Goal: Information Seeking & Learning: Learn about a topic

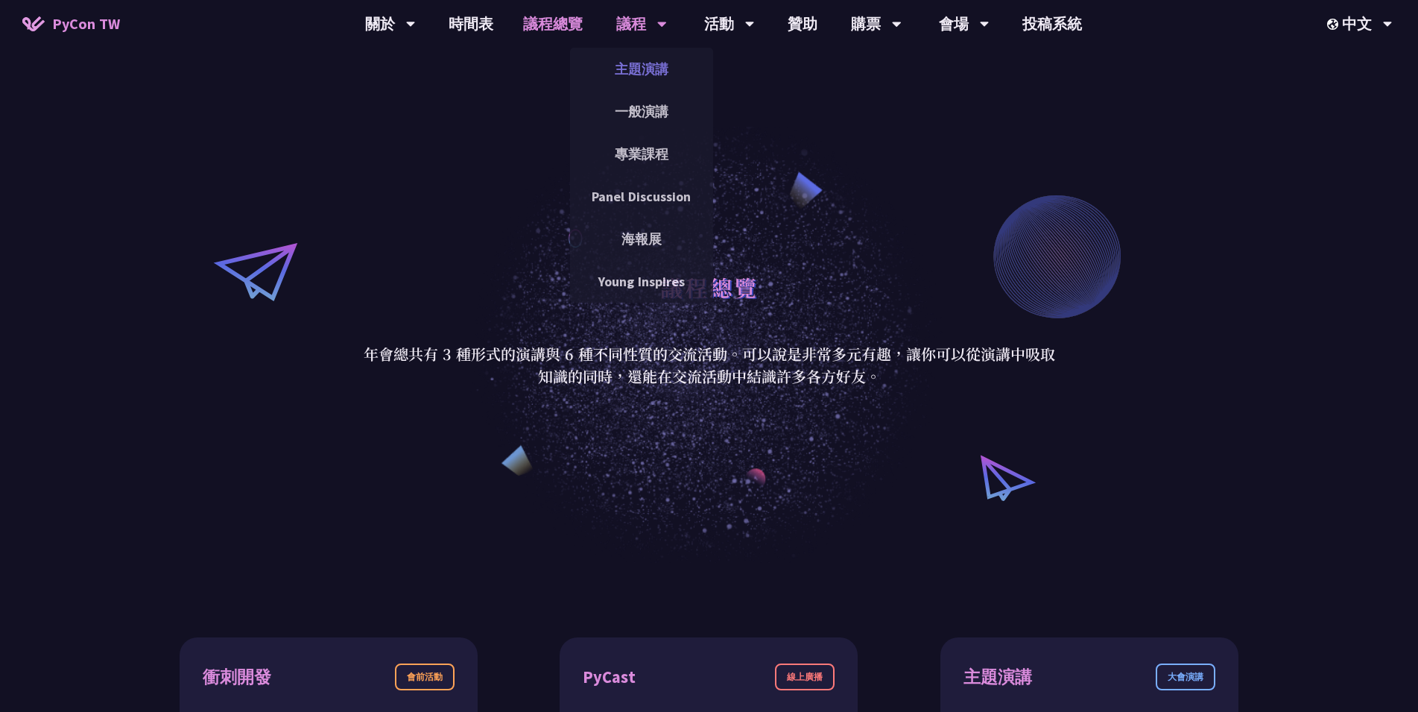
click at [640, 70] on link "主題演講" at bounding box center [641, 68] width 143 height 35
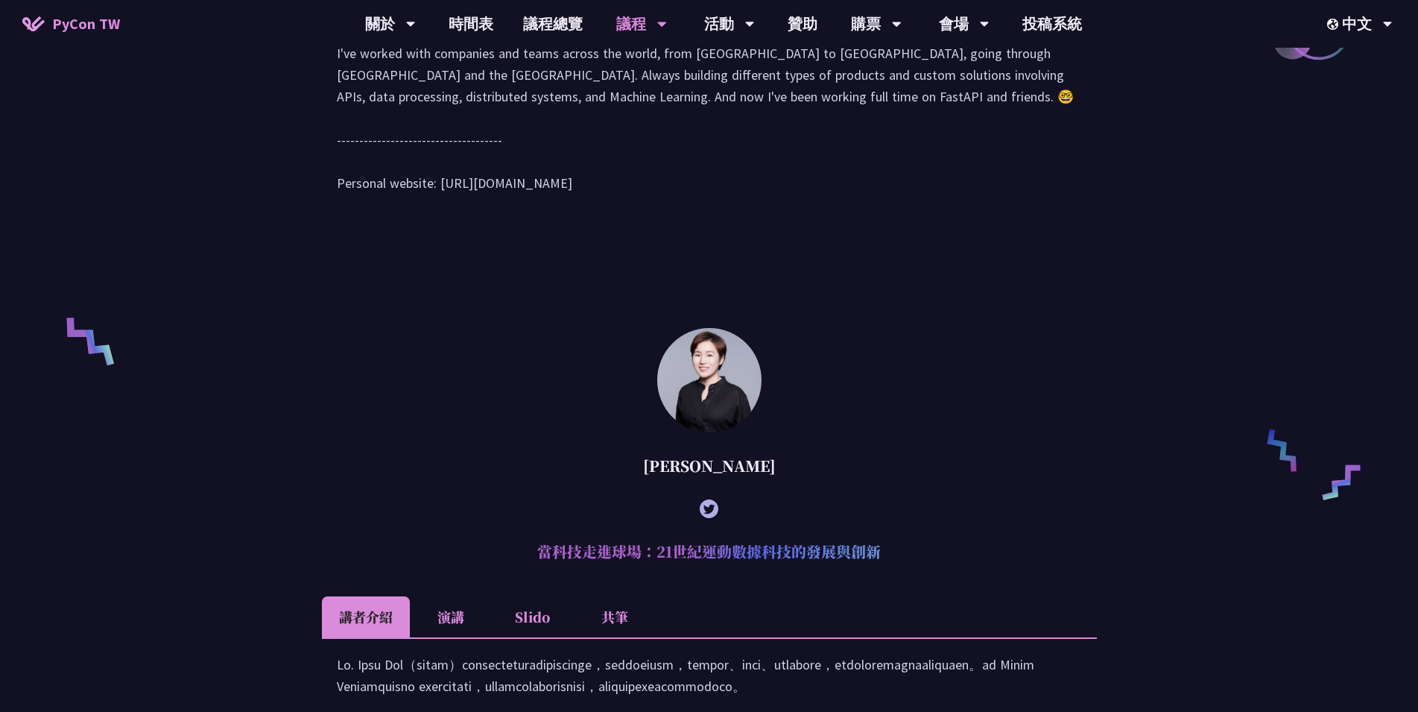
scroll to position [1368, 0]
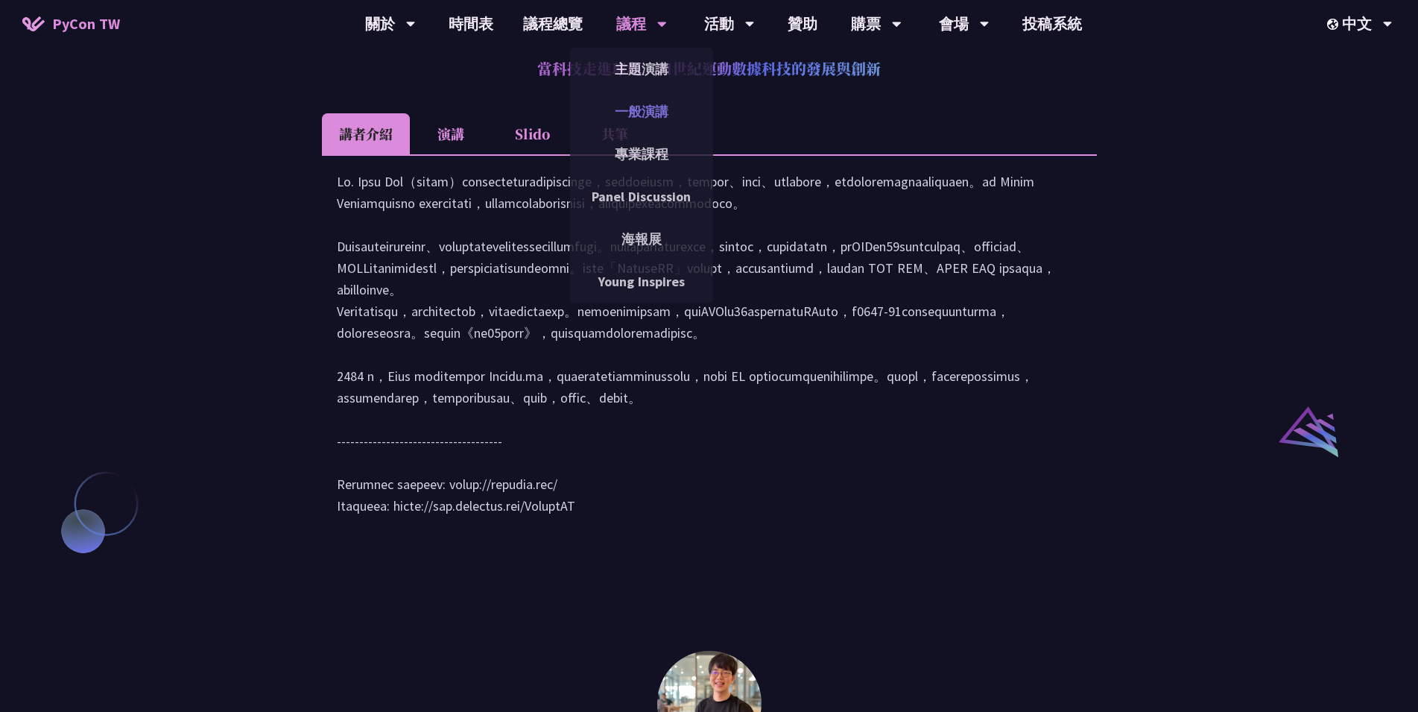
click at [630, 107] on link "一般演講" at bounding box center [641, 111] width 143 height 35
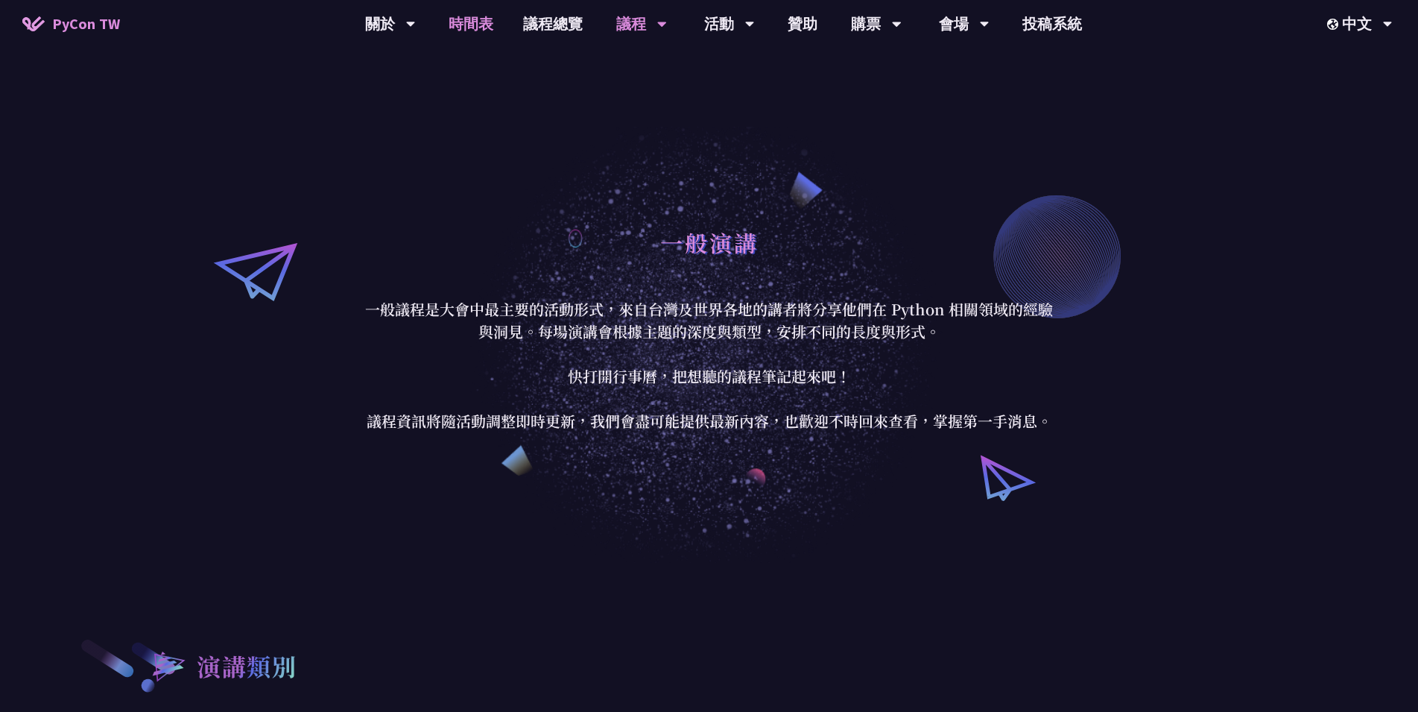
click at [458, 21] on link "時間表" at bounding box center [471, 24] width 75 height 48
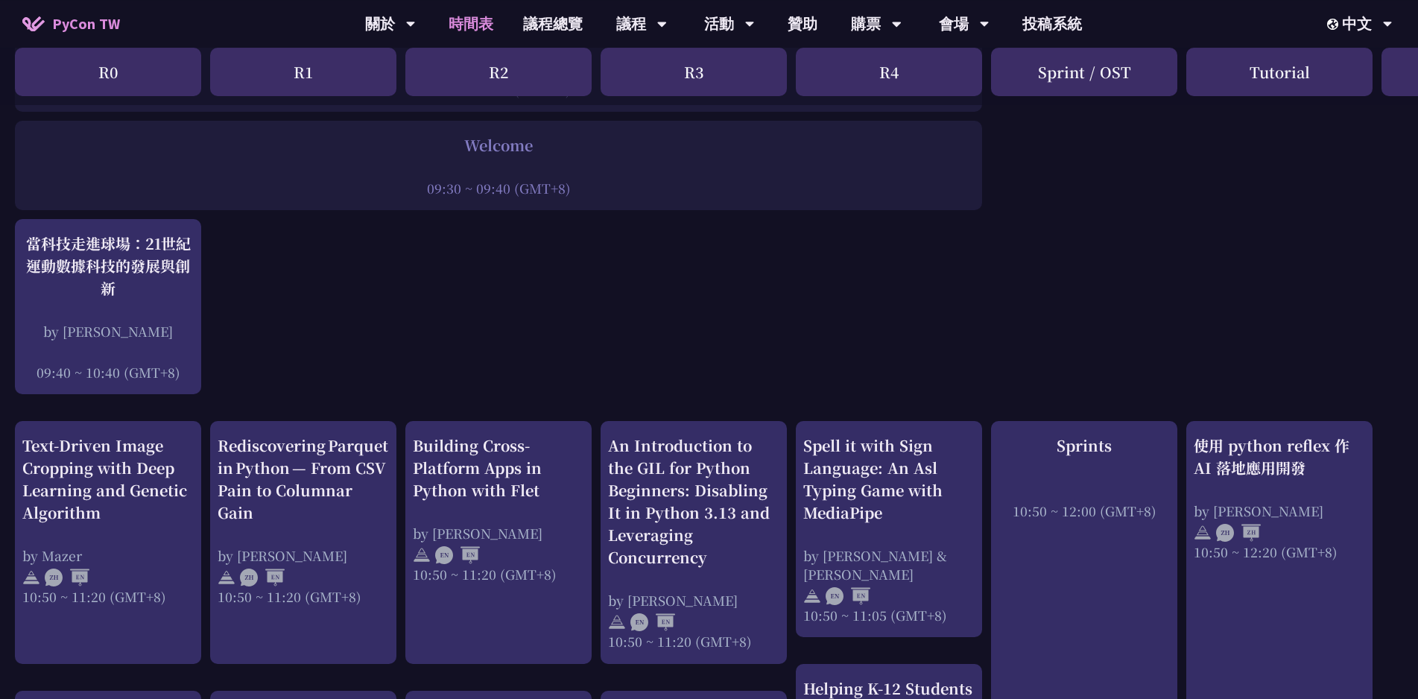
scroll to position [80, 0]
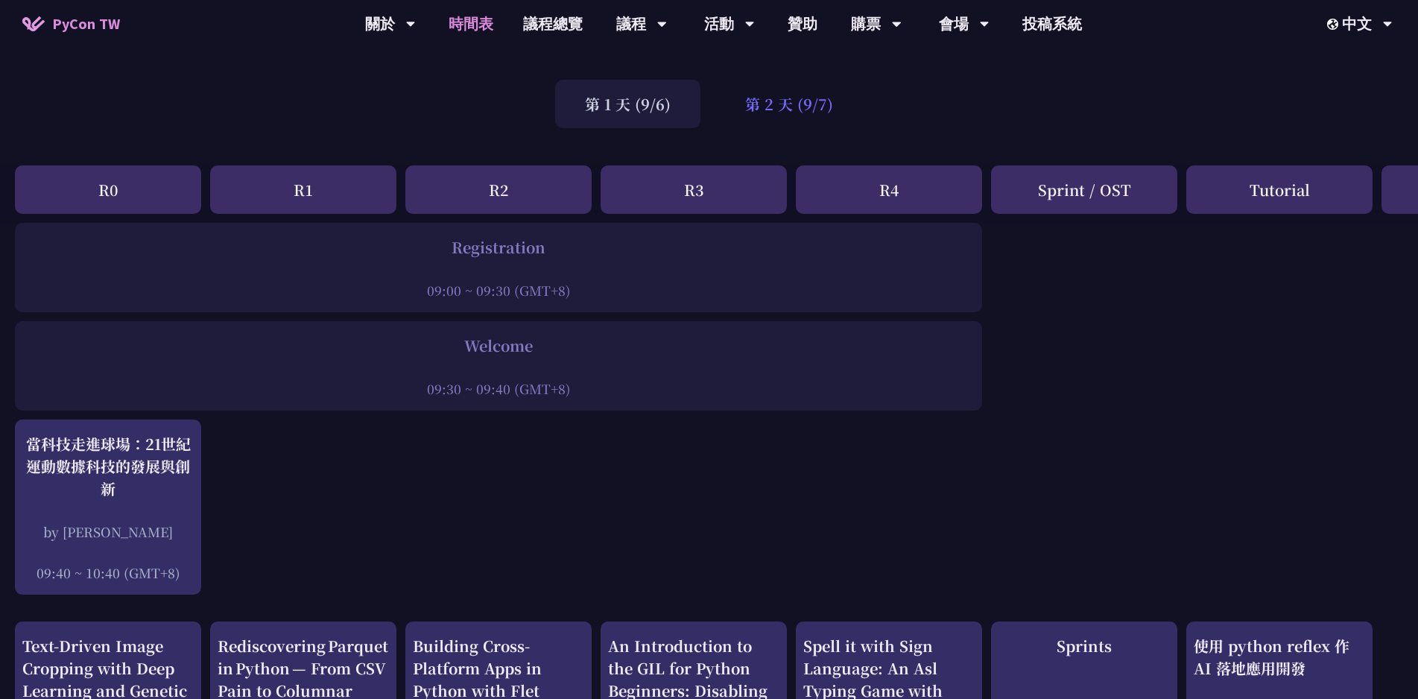
click at [796, 111] on div "第 2 天 (9/7)" at bounding box center [789, 104] width 148 height 48
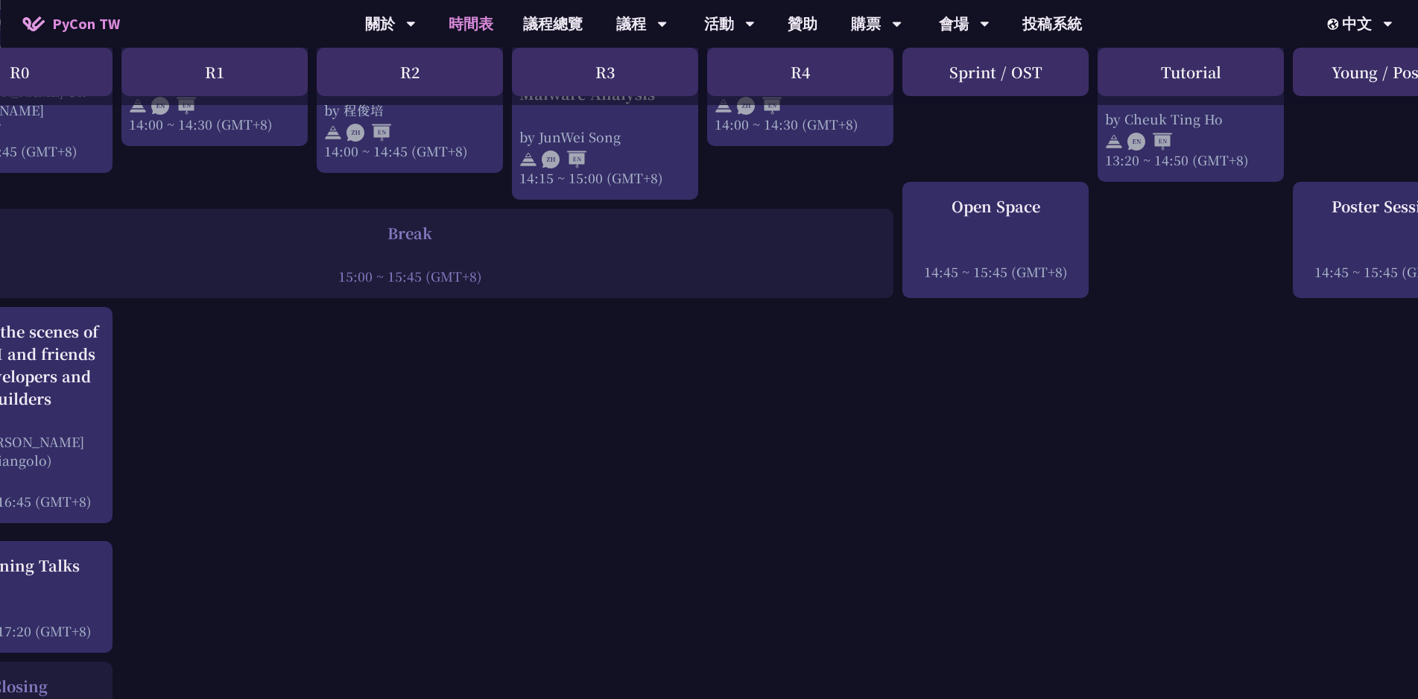
scroll to position [1770, 165]
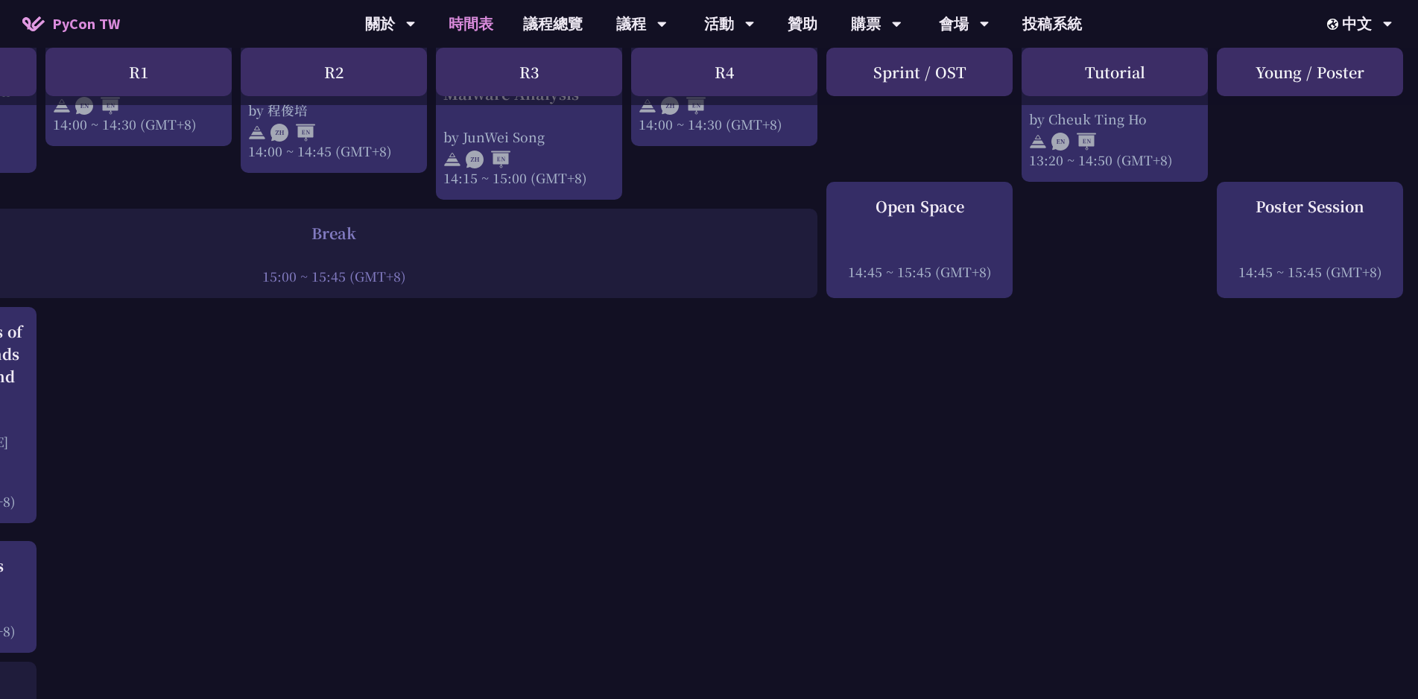
drag, startPoint x: 434, startPoint y: 330, endPoint x: 642, endPoint y: 328, distance: 207.9
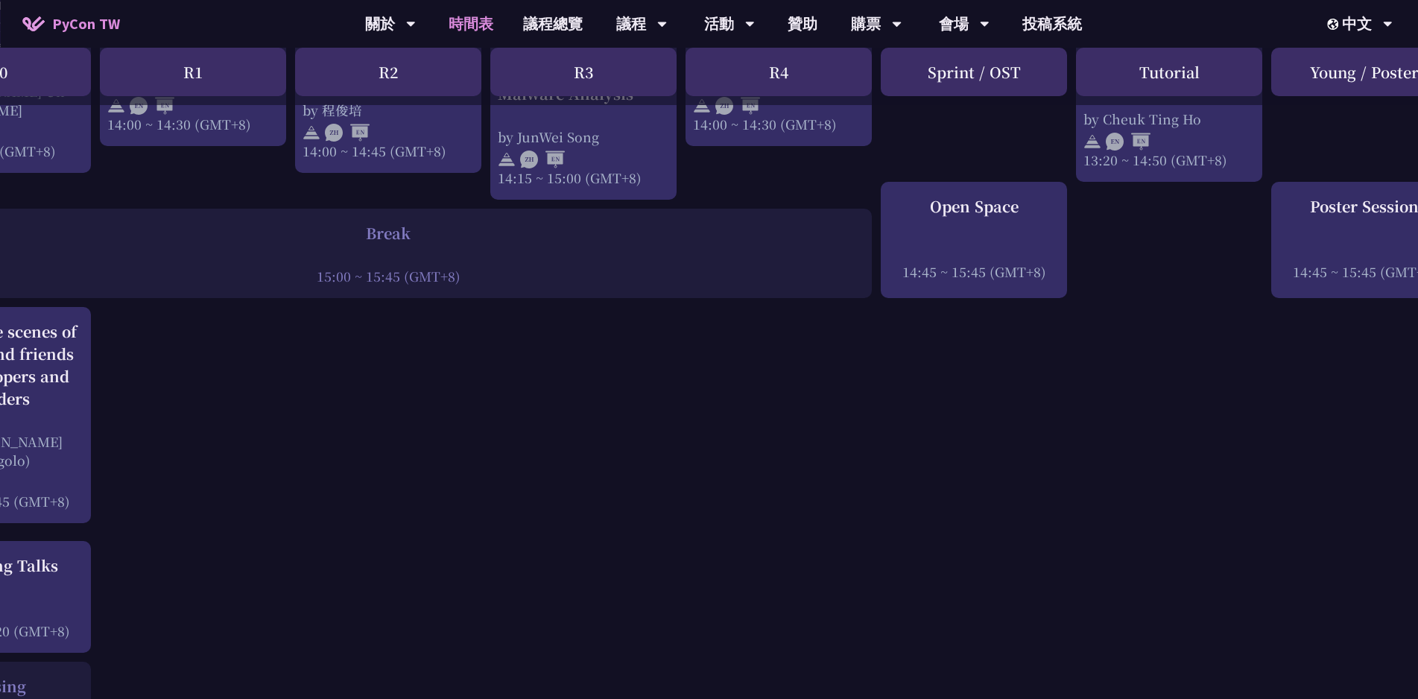
scroll to position [1770, 52]
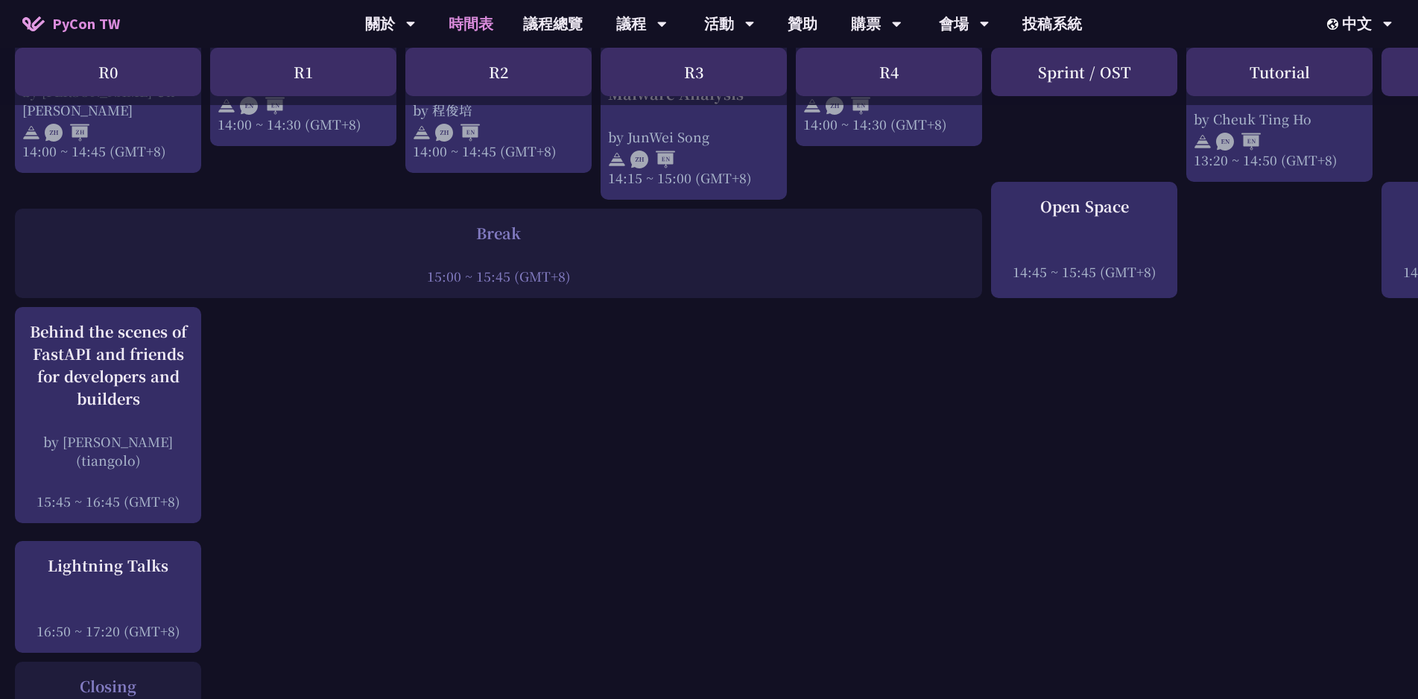
drag, startPoint x: 575, startPoint y: 329, endPoint x: 493, endPoint y: 326, distance: 81.3
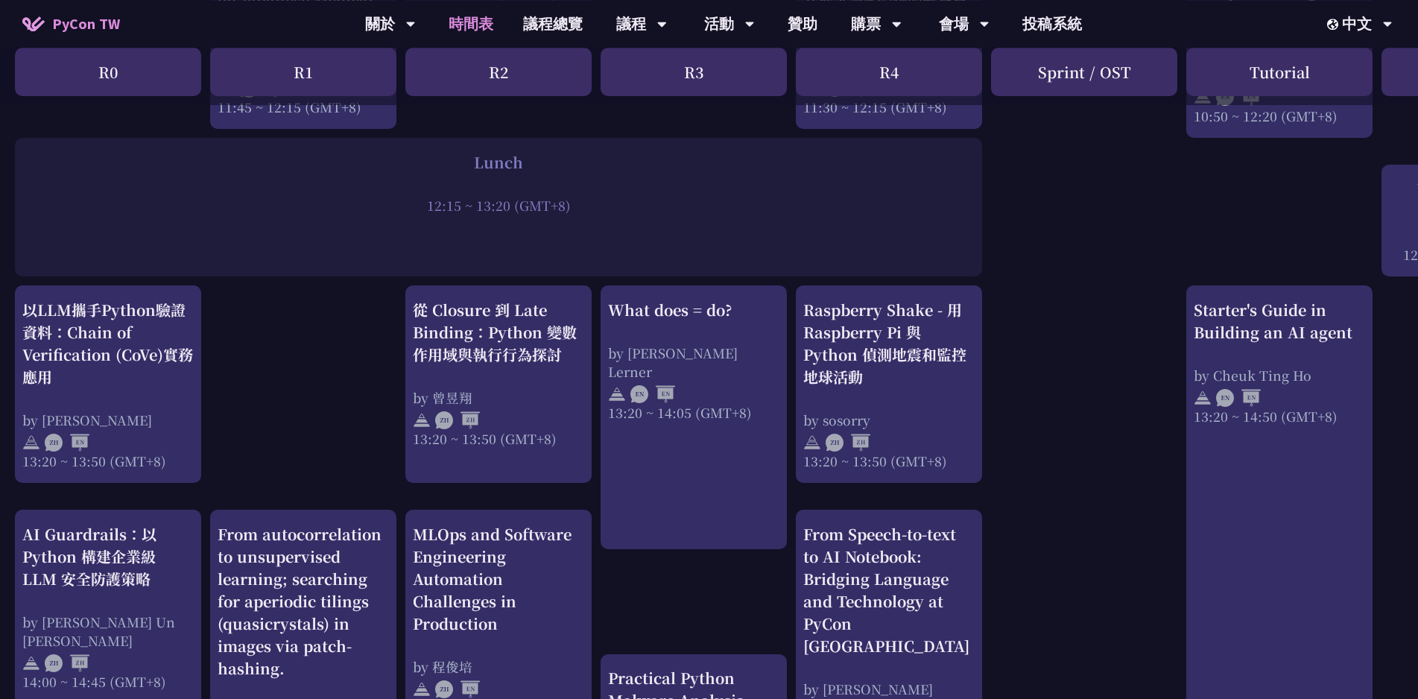
scroll to position [1127, 0]
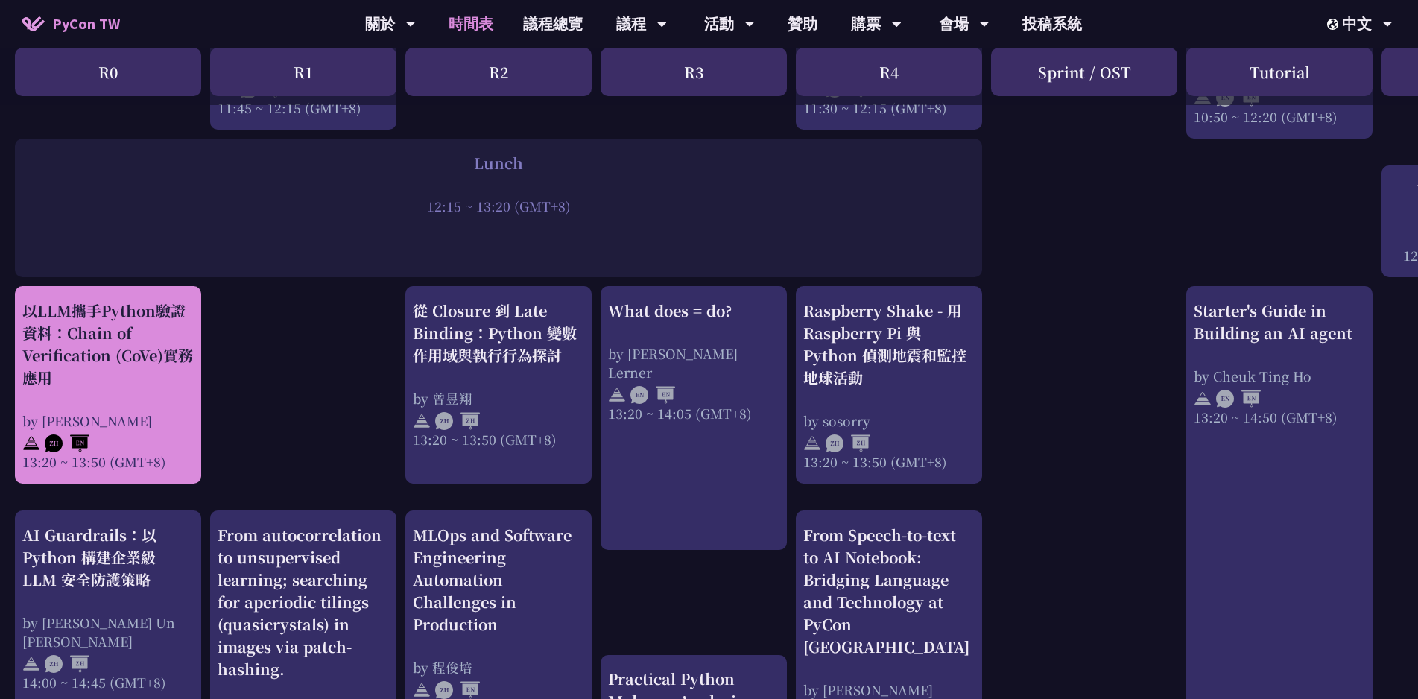
click at [118, 352] on div "以LLM攜手Python驗證資料：Chain of Verification (CoVe)實務應用" at bounding box center [107, 344] width 171 height 89
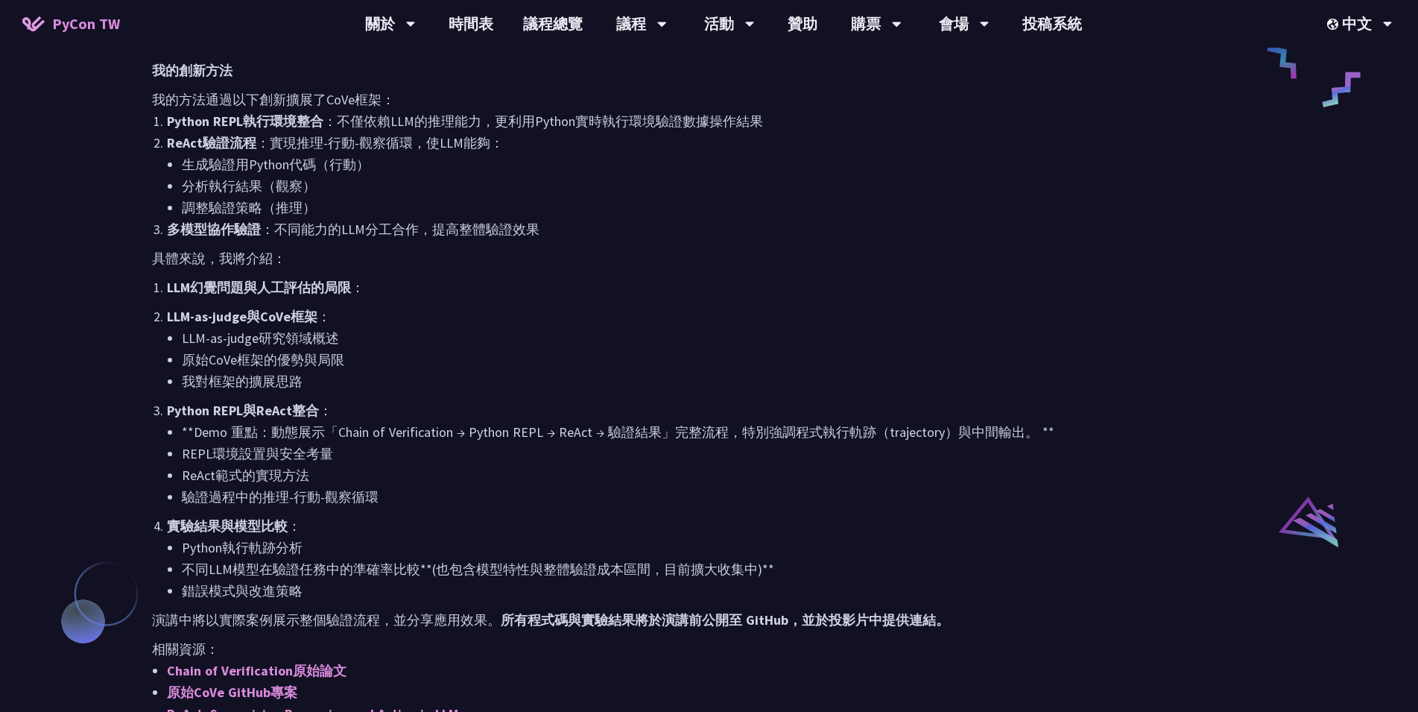
scroll to position [1046, 0]
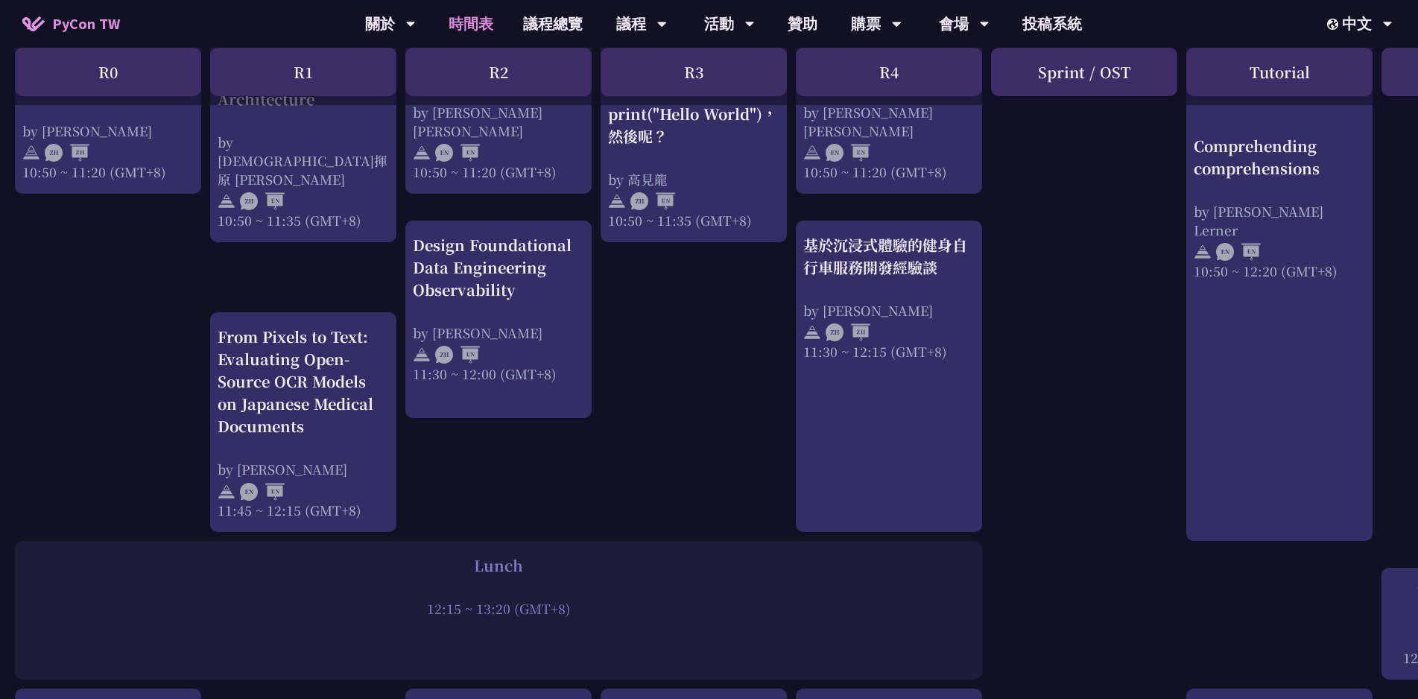
scroll to position [322, 0]
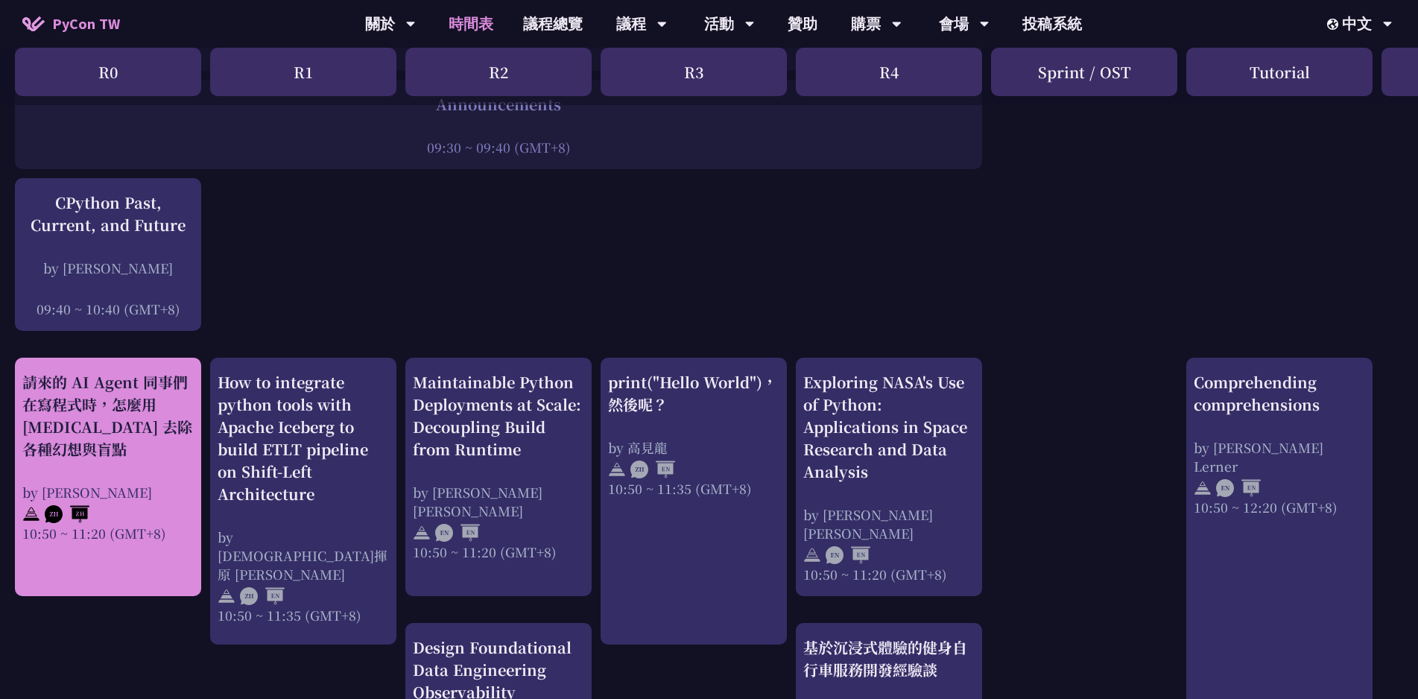
click at [162, 408] on div "請來的 AI Agent 同事們在寫程式時，怎麼用 [MEDICAL_DATA] 去除各種幻想與盲點" at bounding box center [107, 415] width 171 height 89
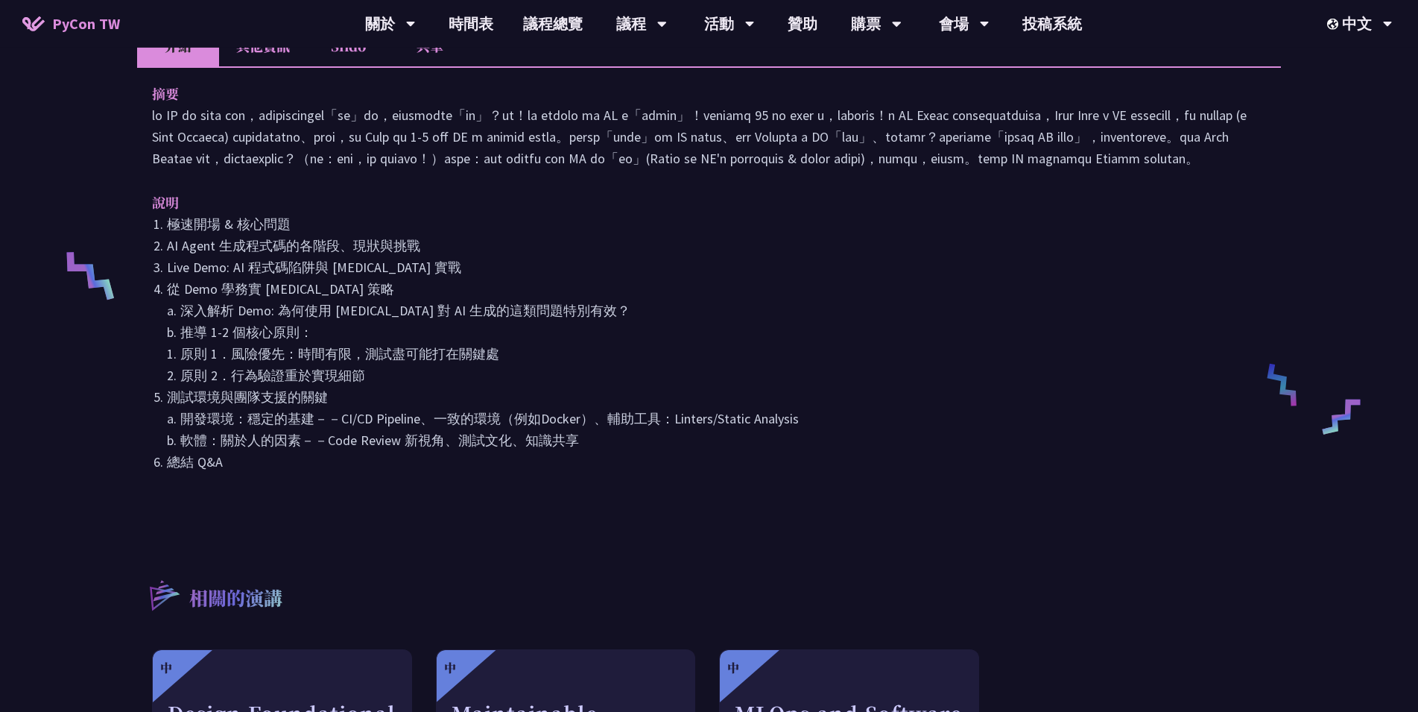
scroll to position [483, 0]
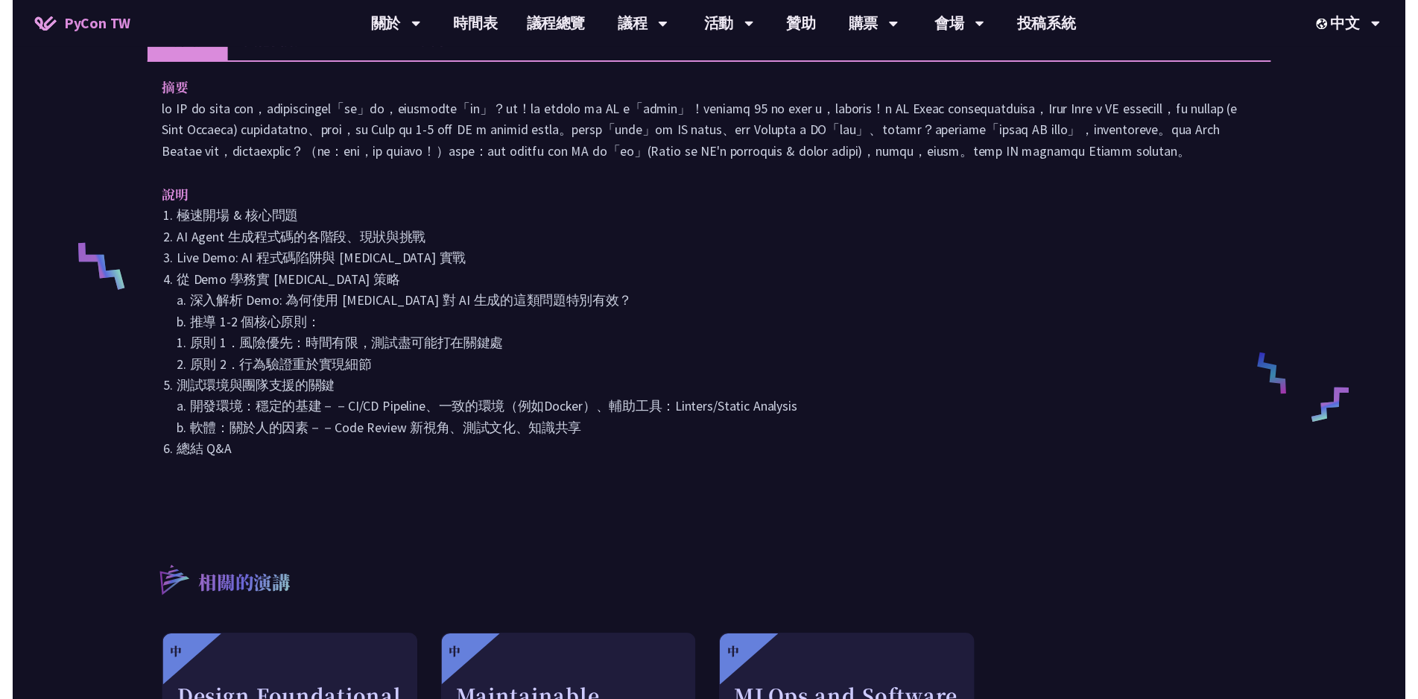
scroll to position [322, 0]
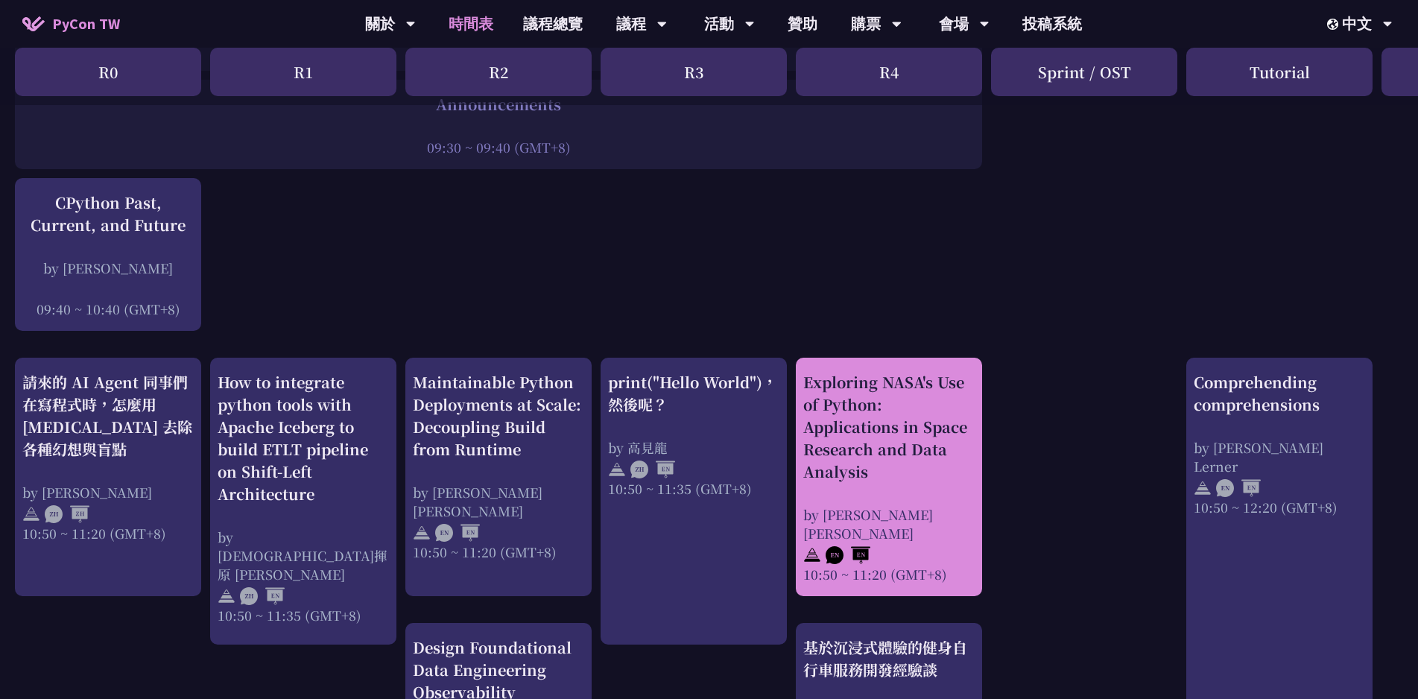
click at [834, 422] on div "Exploring NASA's Use of Python: Applications in Space Research and Data Analysis" at bounding box center [888, 427] width 171 height 112
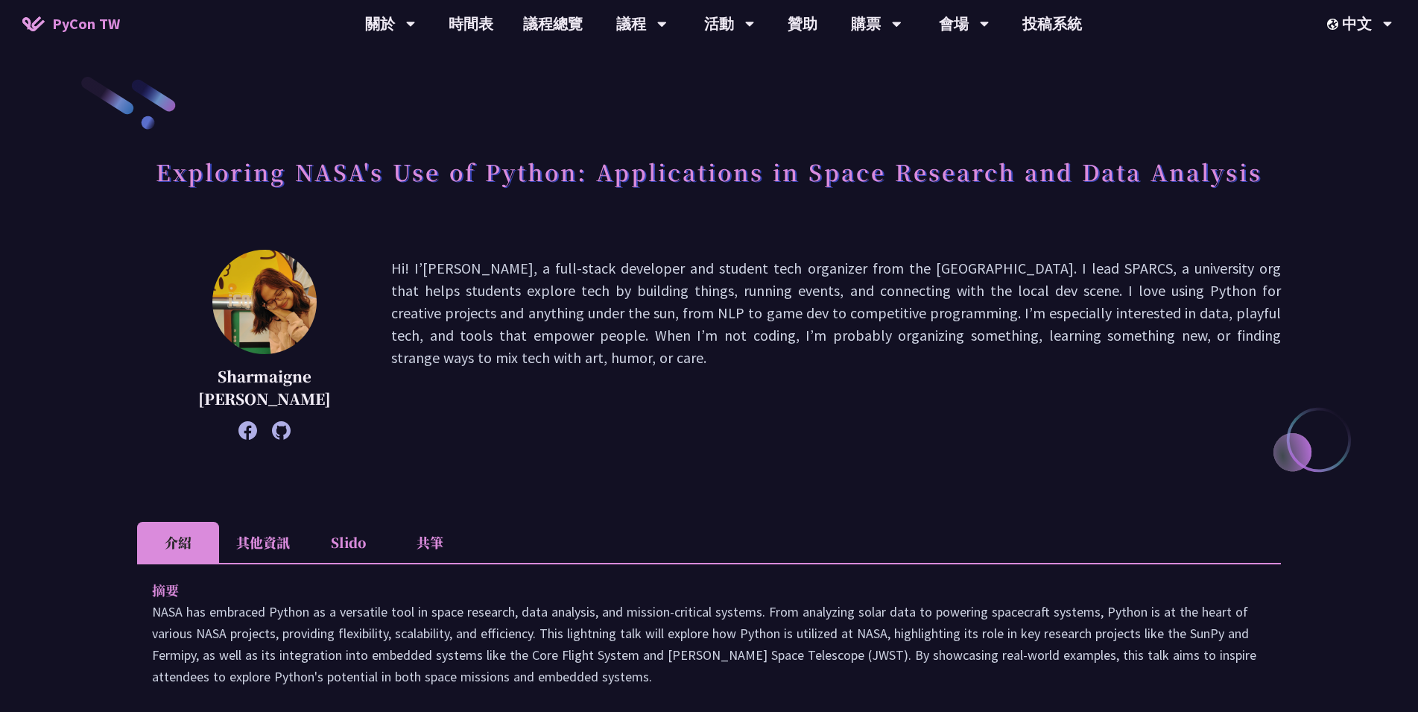
scroll to position [402, 0]
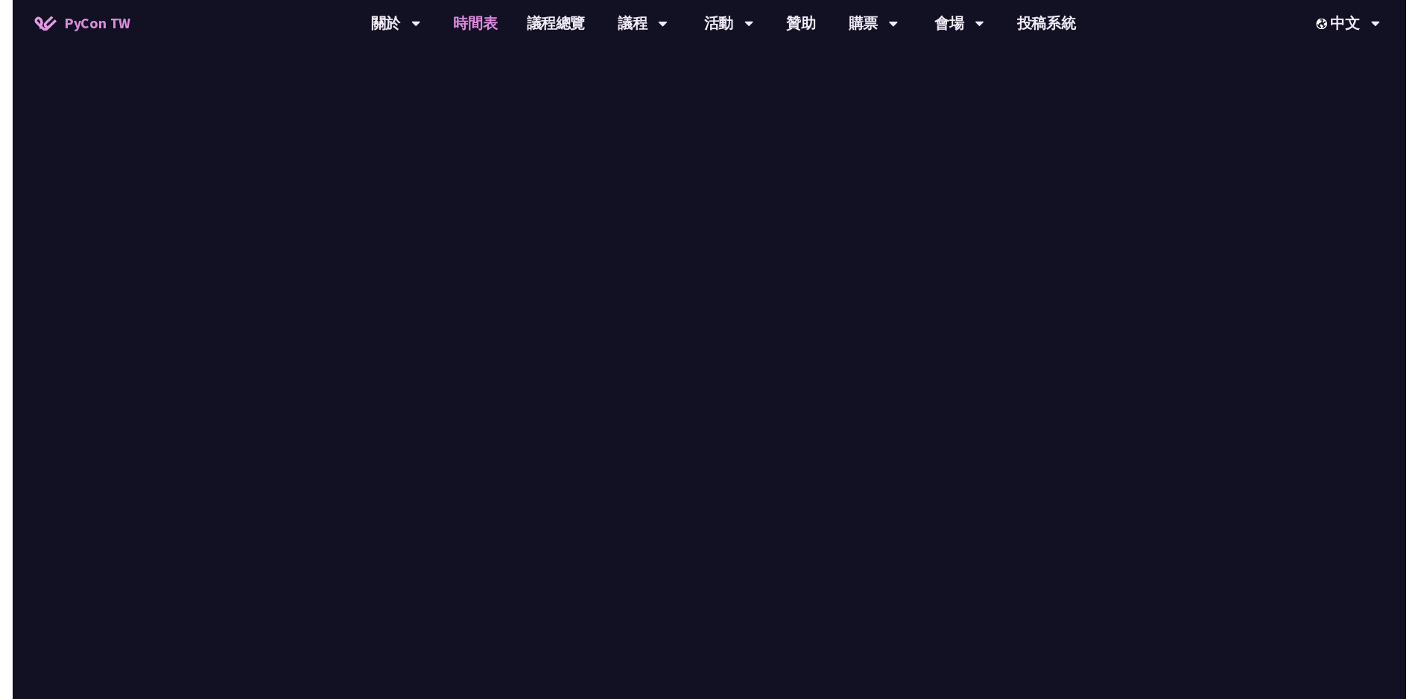
scroll to position [322, 0]
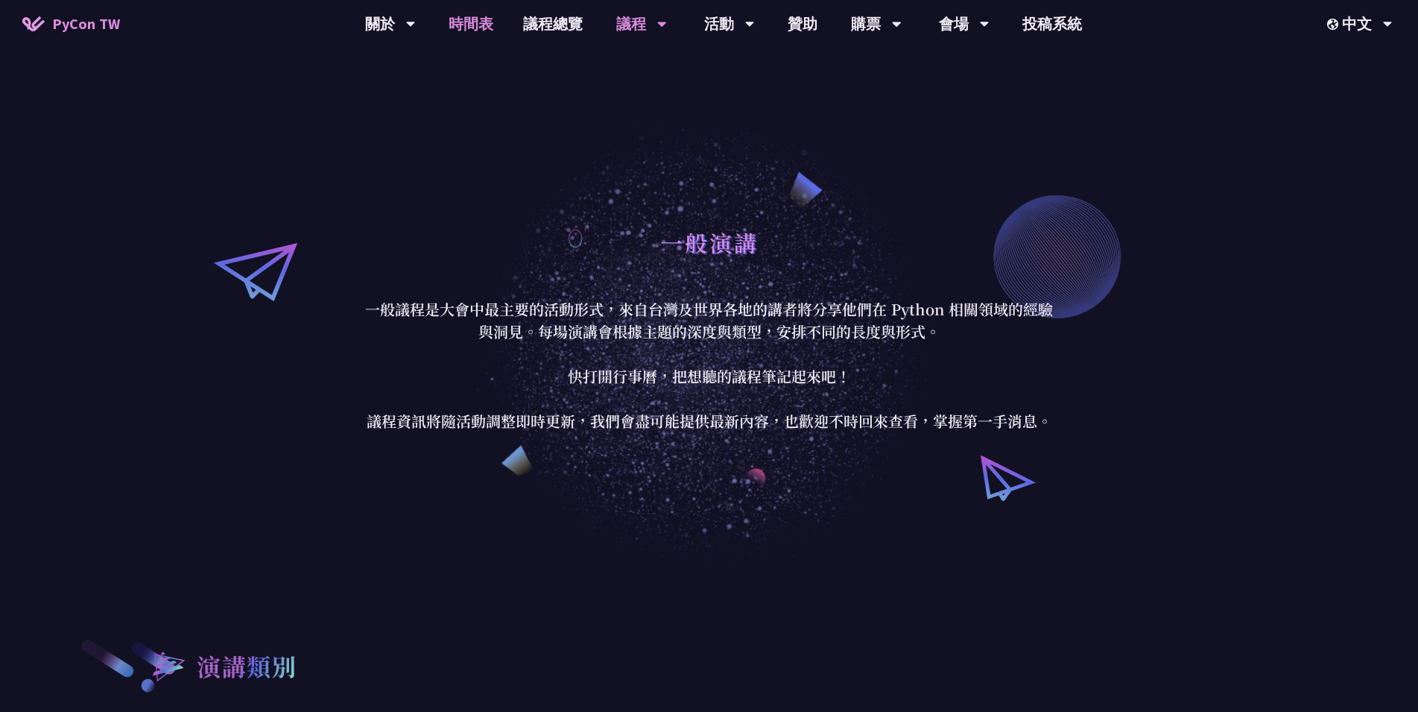
click at [449, 21] on link "時間表" at bounding box center [471, 24] width 75 height 48
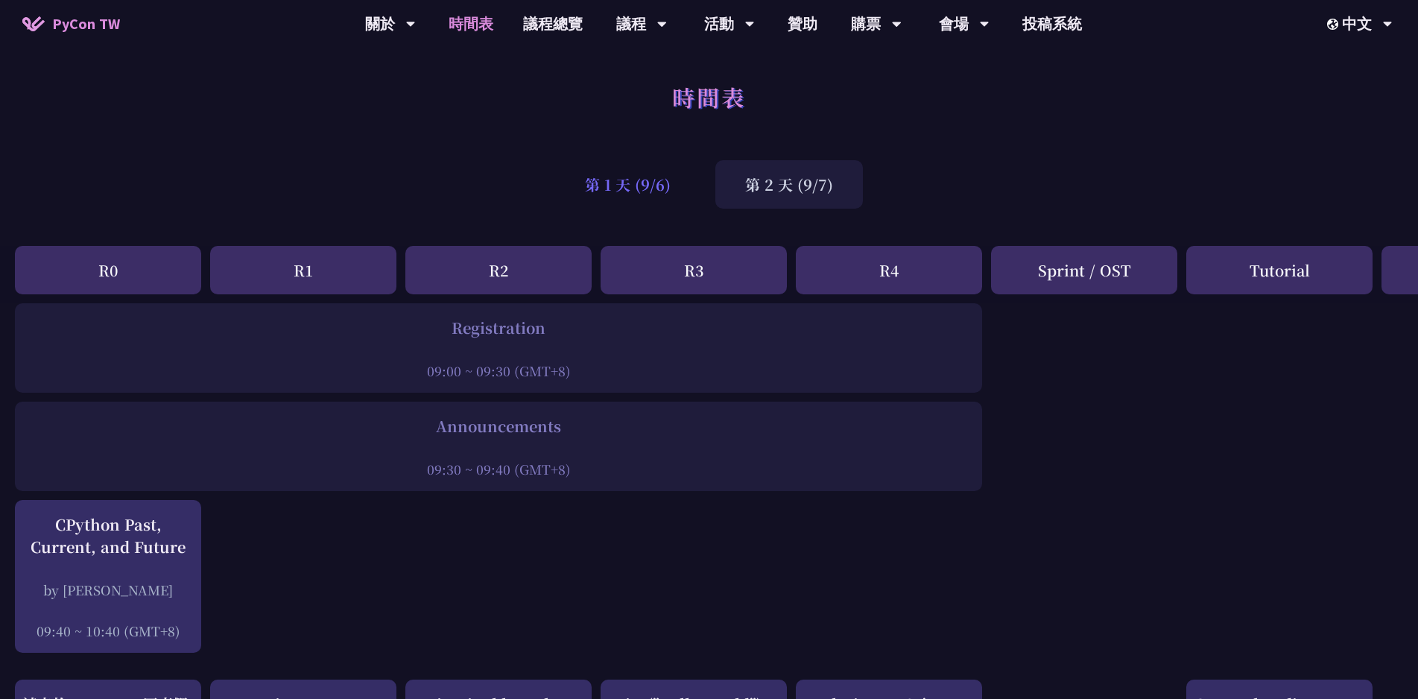
click at [608, 194] on div "第 1 天 (9/6)" at bounding box center [627, 184] width 145 height 48
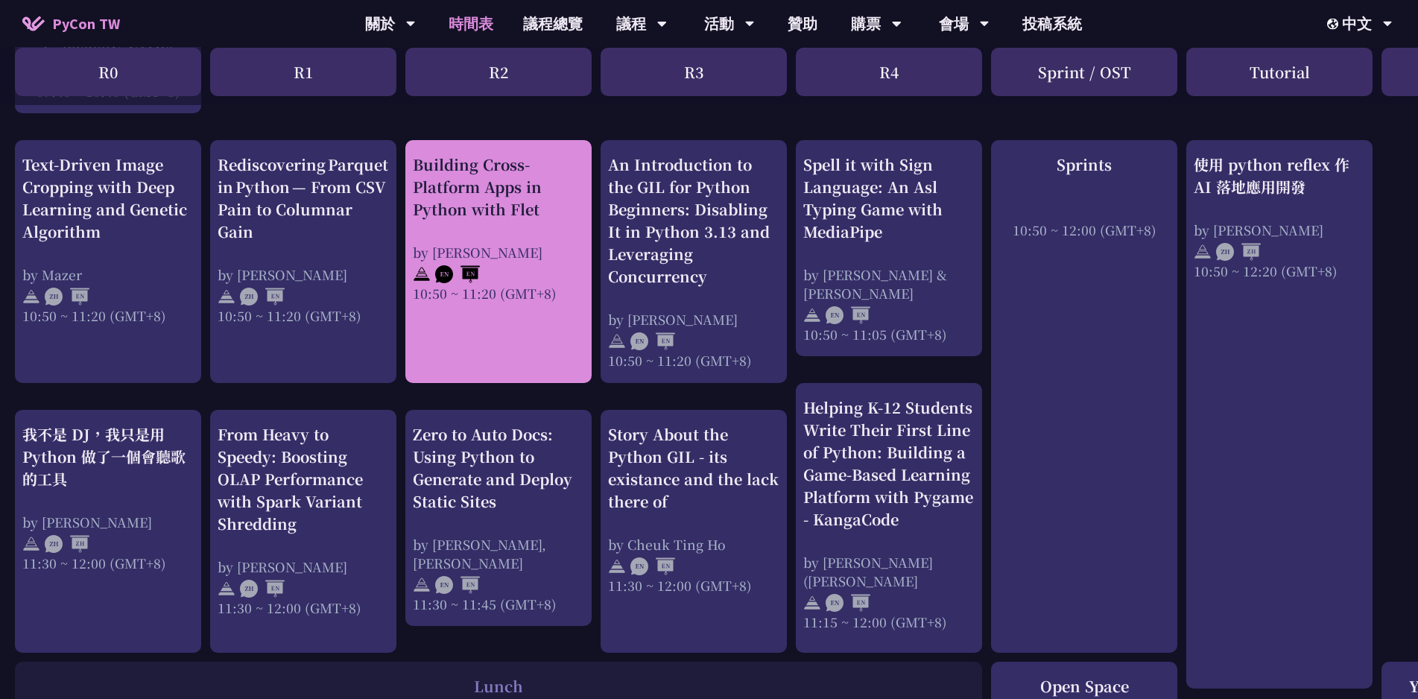
scroll to position [563, 0]
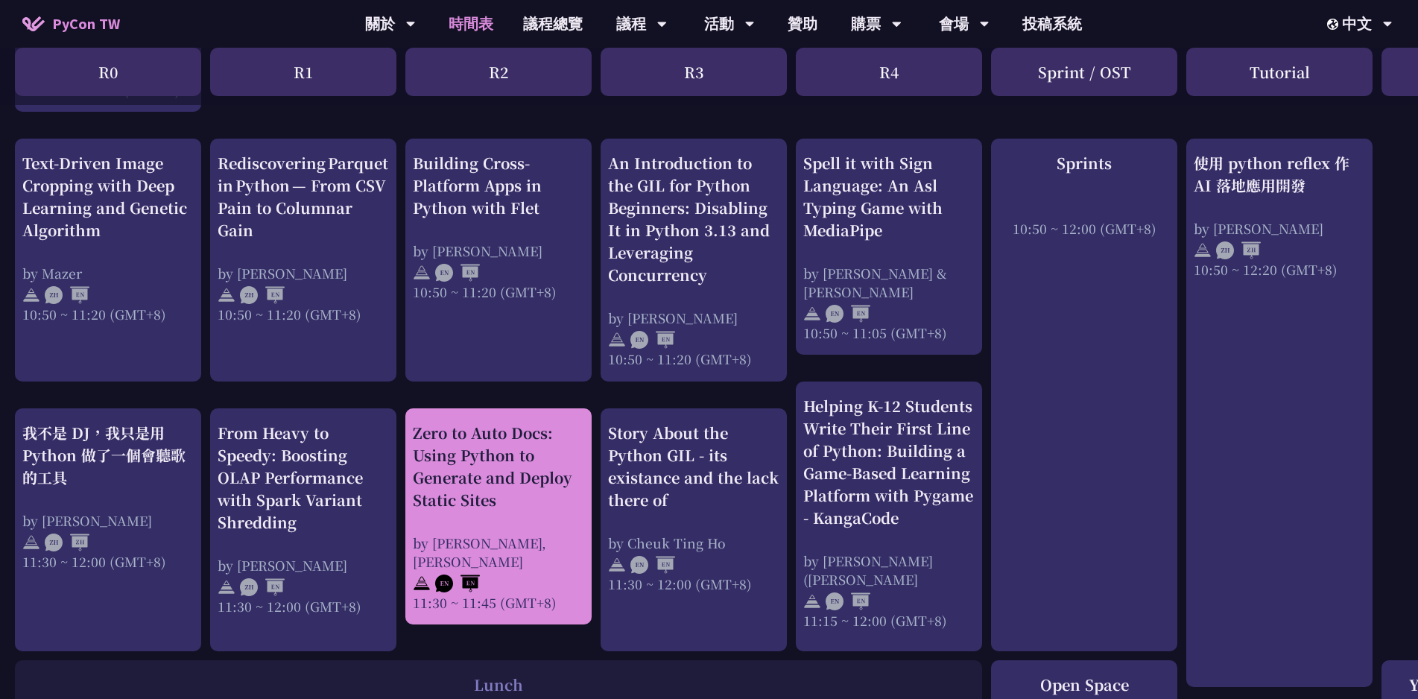
click at [513, 443] on div "Zero to Auto Docs: Using Python to Generate and Deploy Static Sites" at bounding box center [498, 466] width 171 height 89
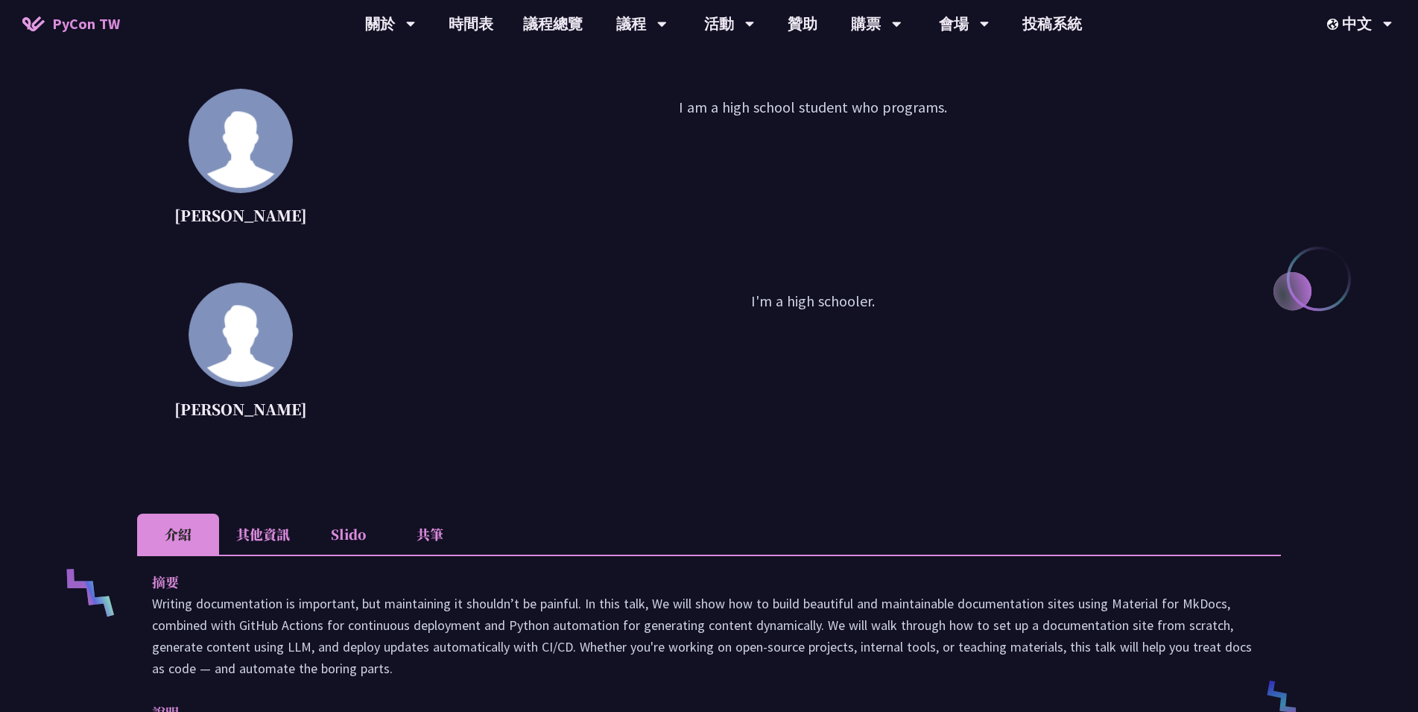
scroll to position [483, 0]
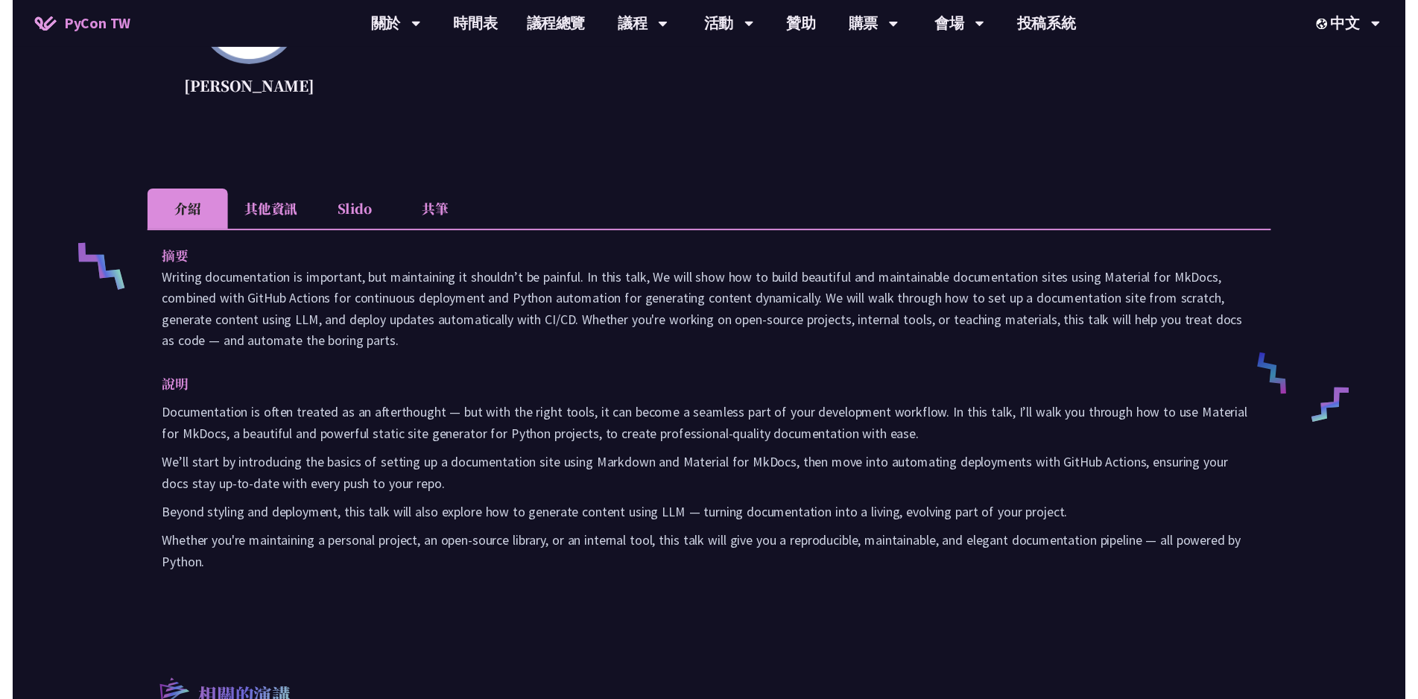
scroll to position [563, 0]
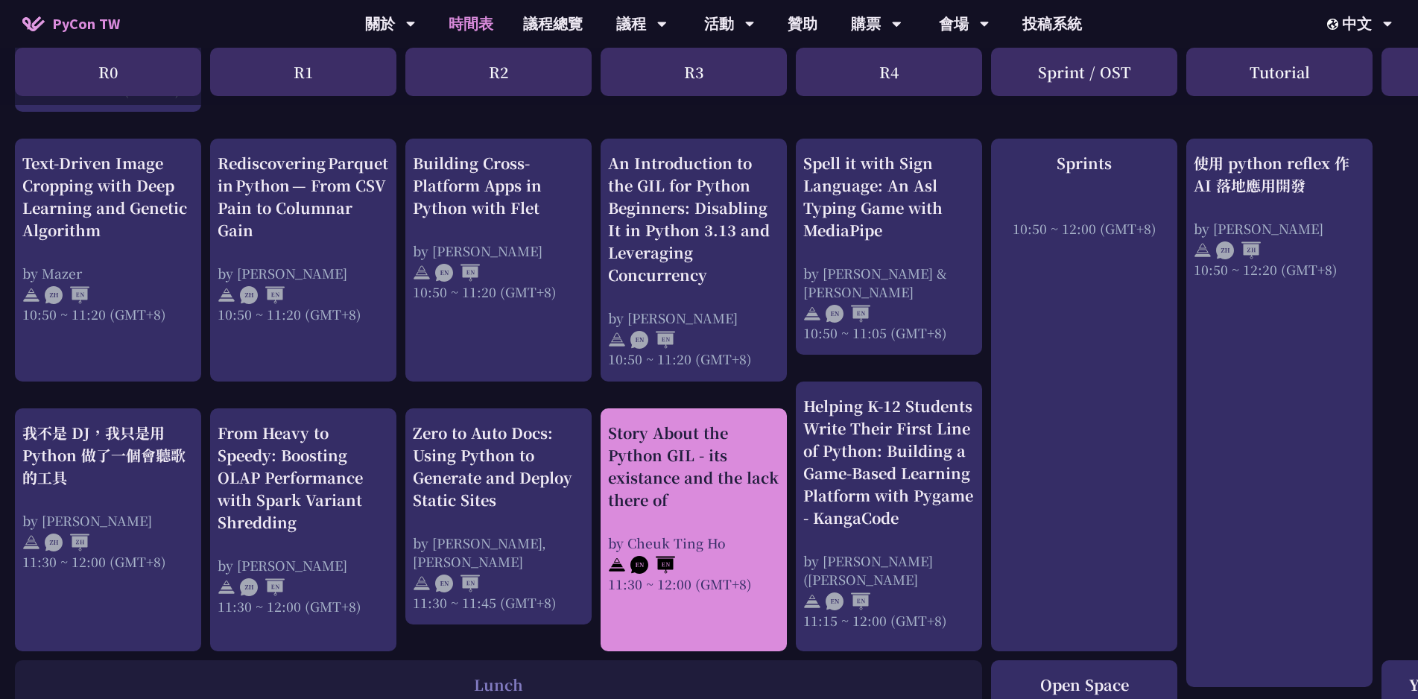
click at [654, 442] on div "Story About the Python GIL - its existance and the lack there of" at bounding box center [693, 466] width 171 height 89
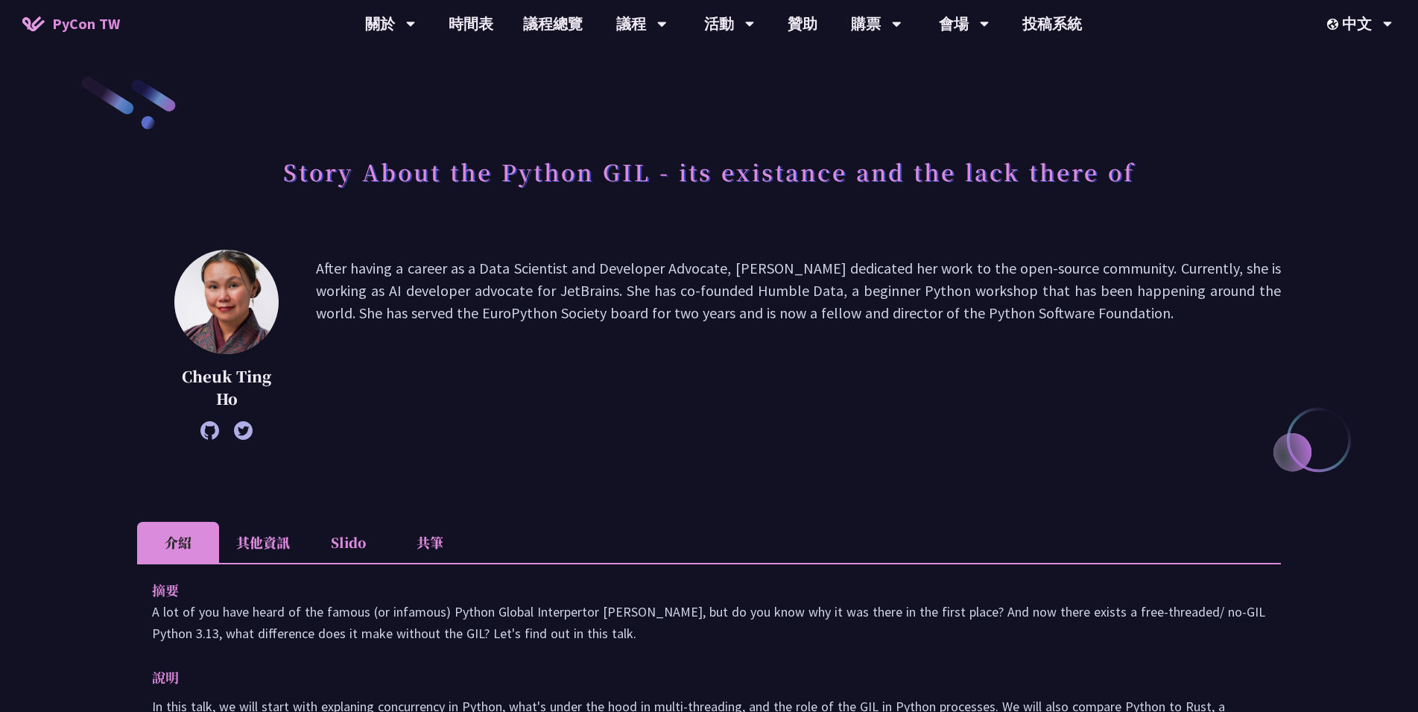
scroll to position [241, 0]
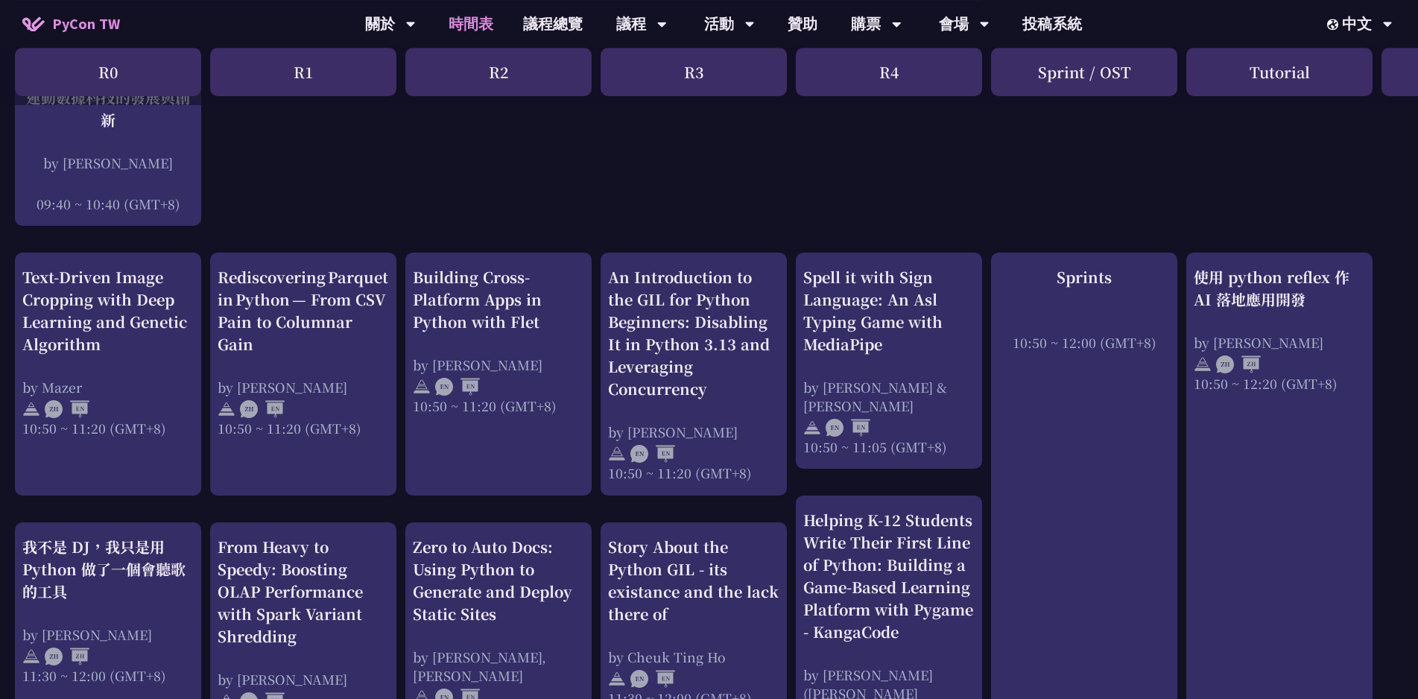
scroll to position [483, 0]
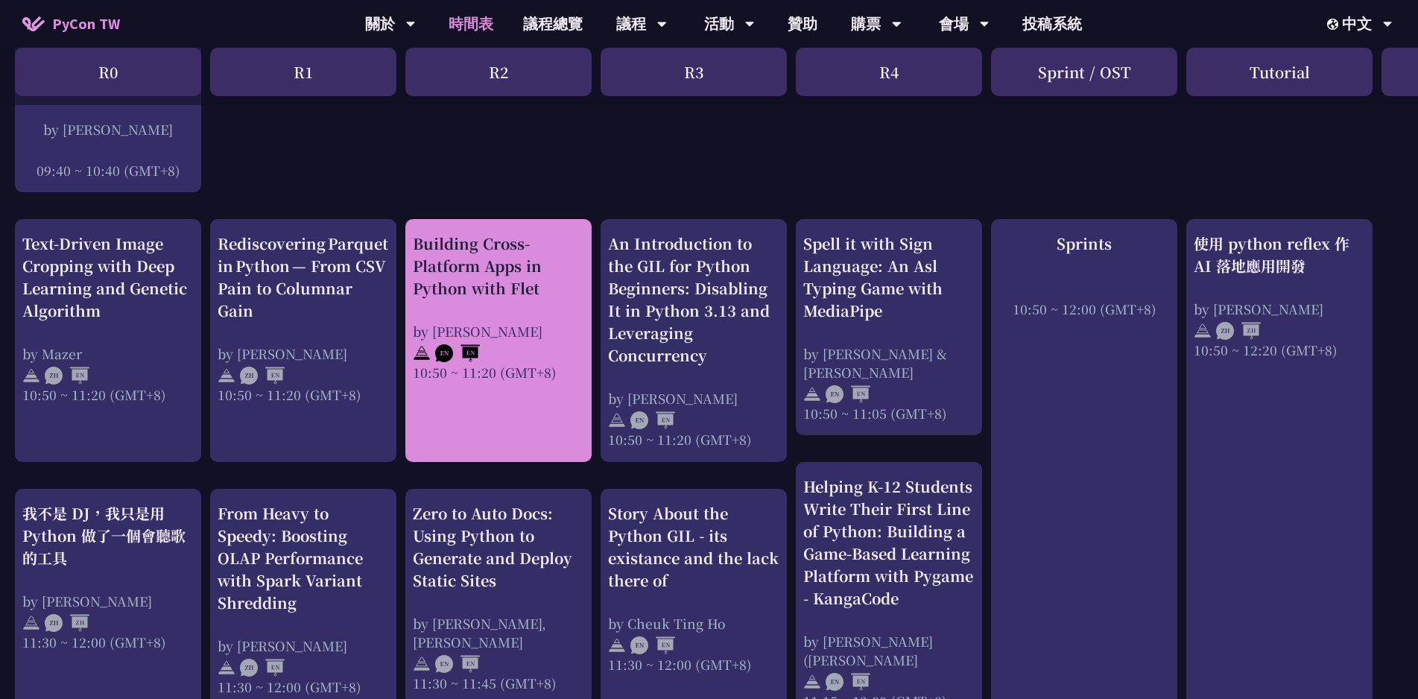
click at [443, 279] on div "Building Cross-Platform Apps in Python with Flet" at bounding box center [498, 265] width 171 height 67
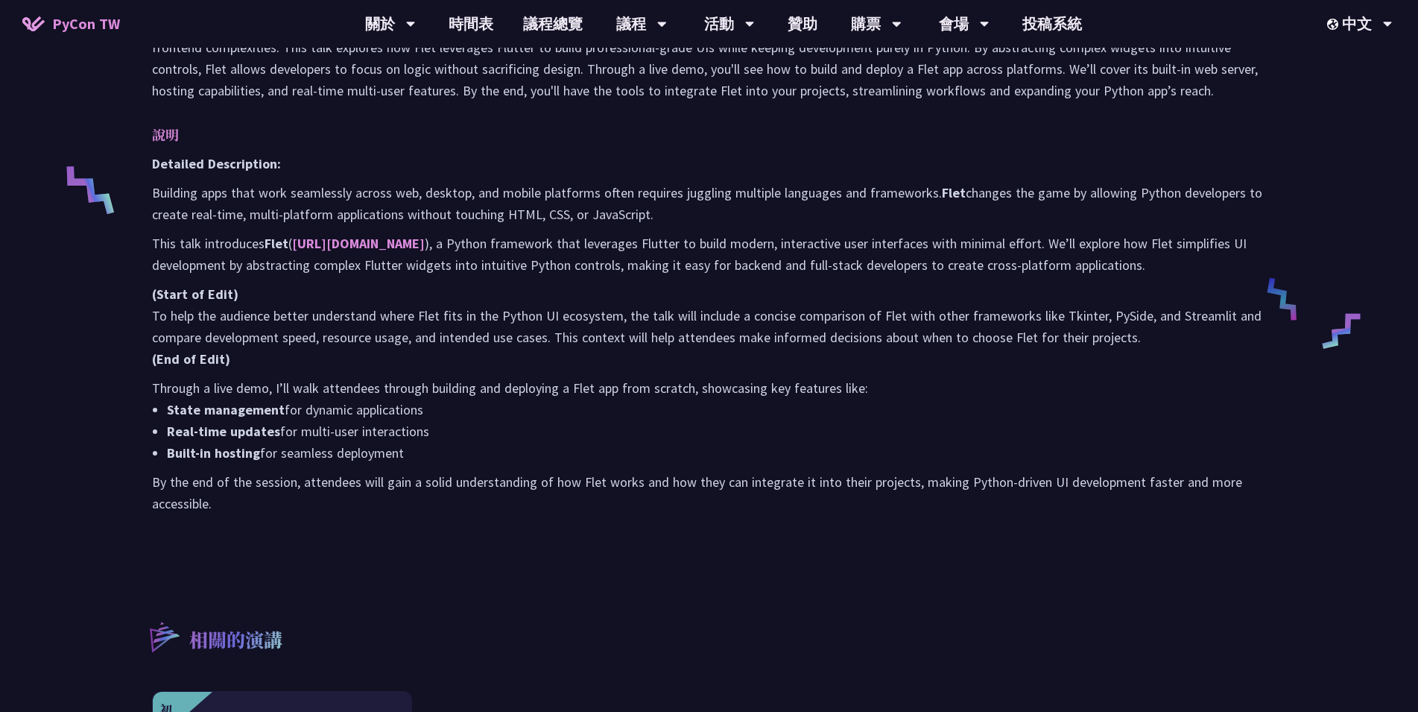
scroll to position [885, 0]
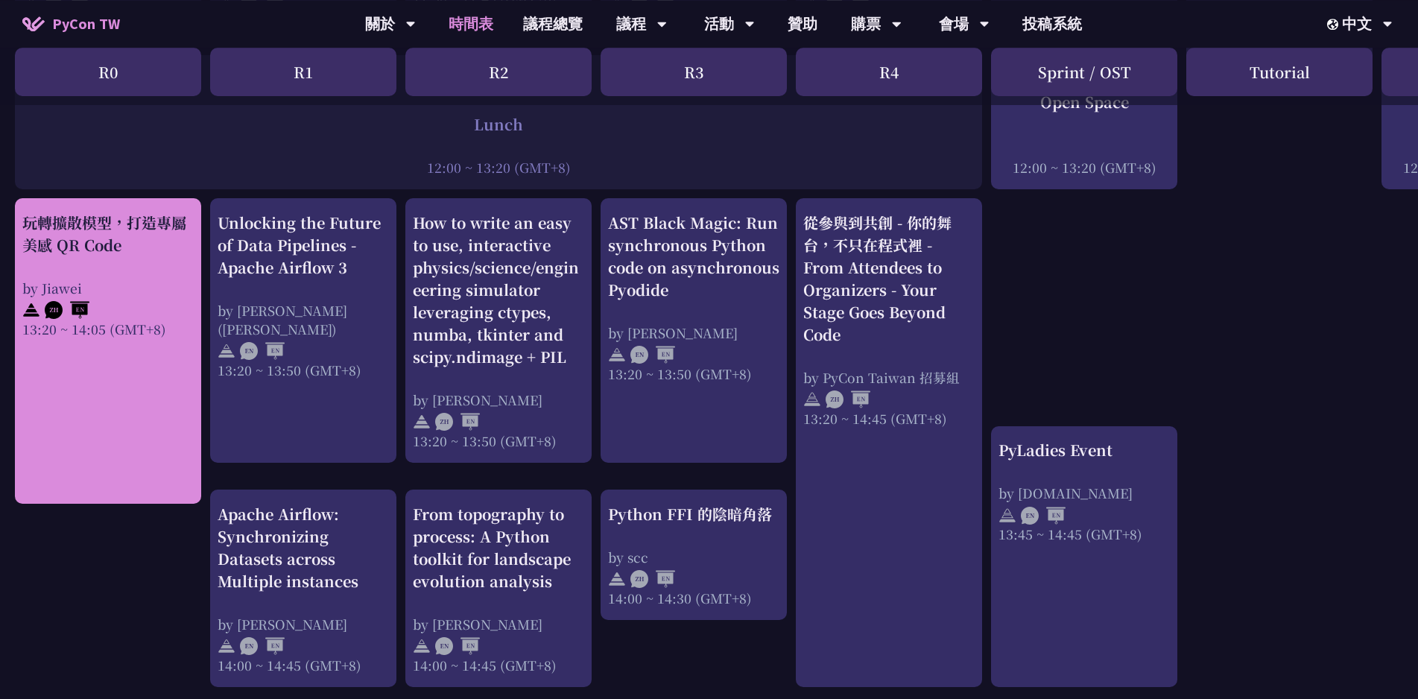
scroll to position [1207, 0]
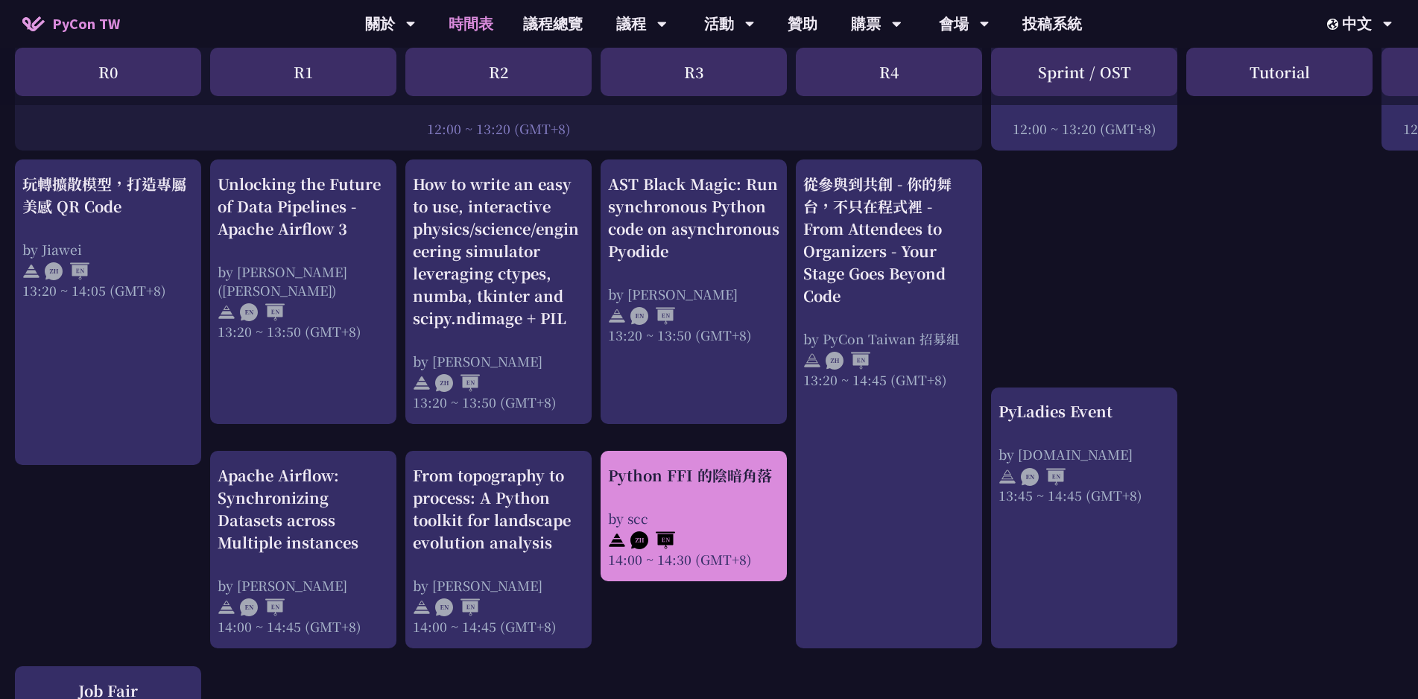
click at [671, 460] on div "Python FFI 的陰暗角落 by scc 14:00 ~ 14:30 (GMT+8)" at bounding box center [694, 516] width 186 height 130
click at [686, 491] on div "Python FFI 的陰暗角落 by scc 14:00 ~ 14:30 (GMT+8)" at bounding box center [693, 516] width 171 height 104
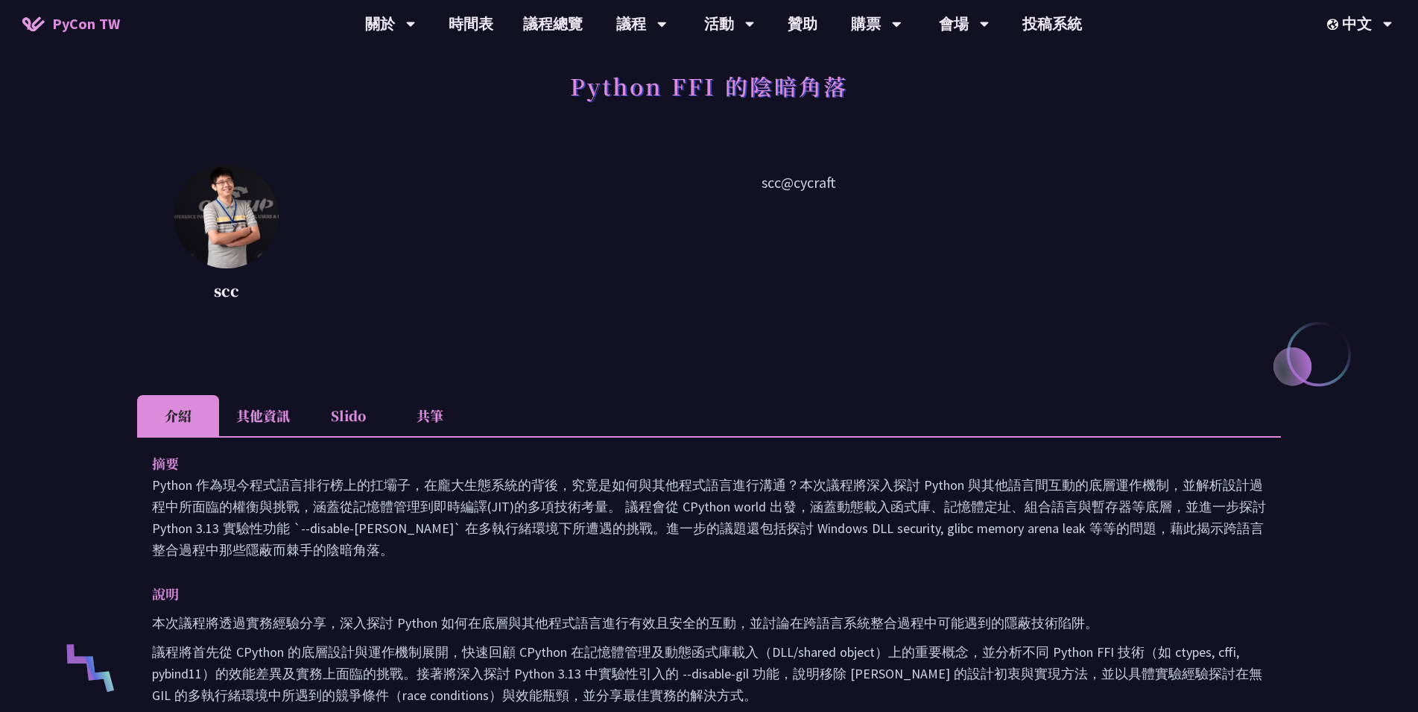
scroll to position [241, 0]
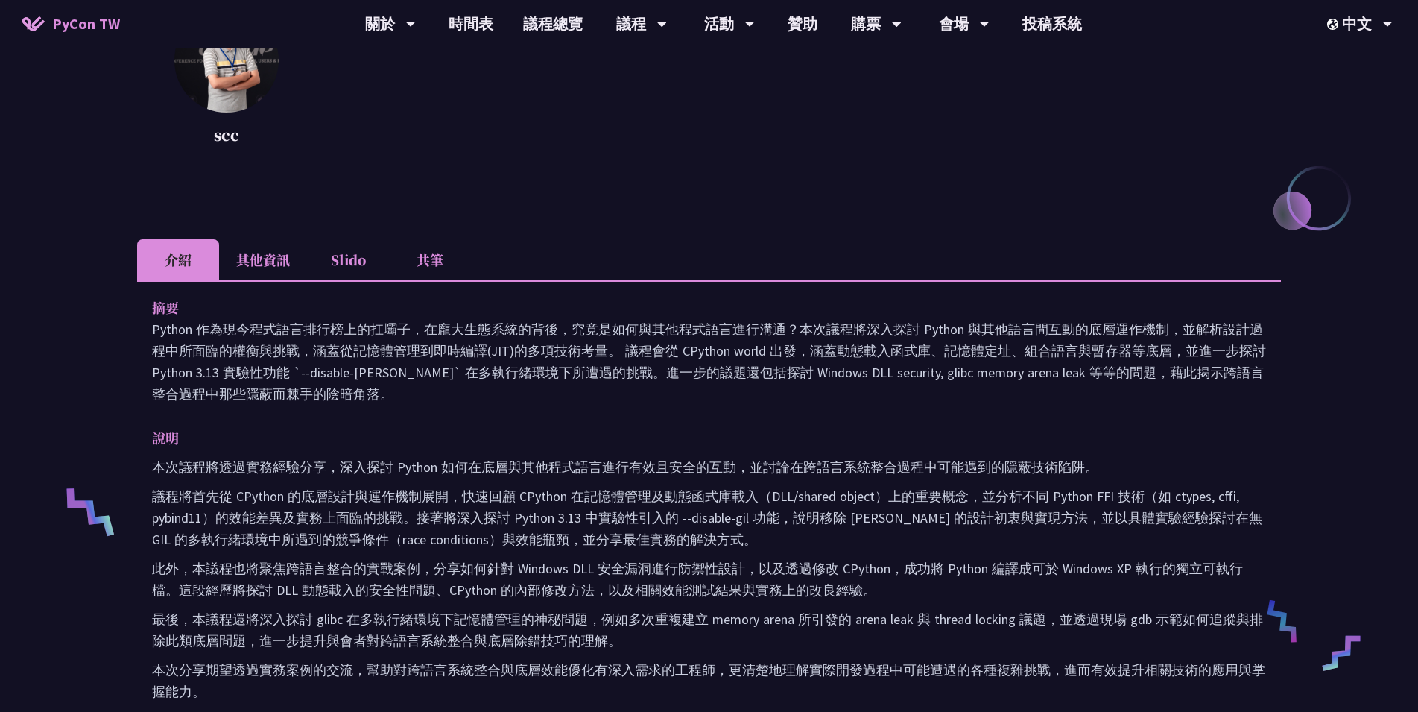
drag, startPoint x: 434, startPoint y: 349, endPoint x: 473, endPoint y: 394, distance: 59.2
click at [473, 394] on p "Python 作為現今程式語言排行榜上的扛壩子，在龐大生態系統的背後，究竟是如何與其他程式語言進行溝通？本次議程將深入探討 Python 與其他語言間互動的底…" at bounding box center [709, 361] width 1114 height 86
drag, startPoint x: 455, startPoint y: 395, endPoint x: 414, endPoint y: 355, distance: 57.4
click at [414, 355] on p "Python 作為現今程式語言排行榜上的扛壩子，在龐大生態系統的背後，究竟是如何與其他程式語言進行溝通？本次議程將深入探討 Python 與其他語言間互動的底…" at bounding box center [709, 361] width 1114 height 86
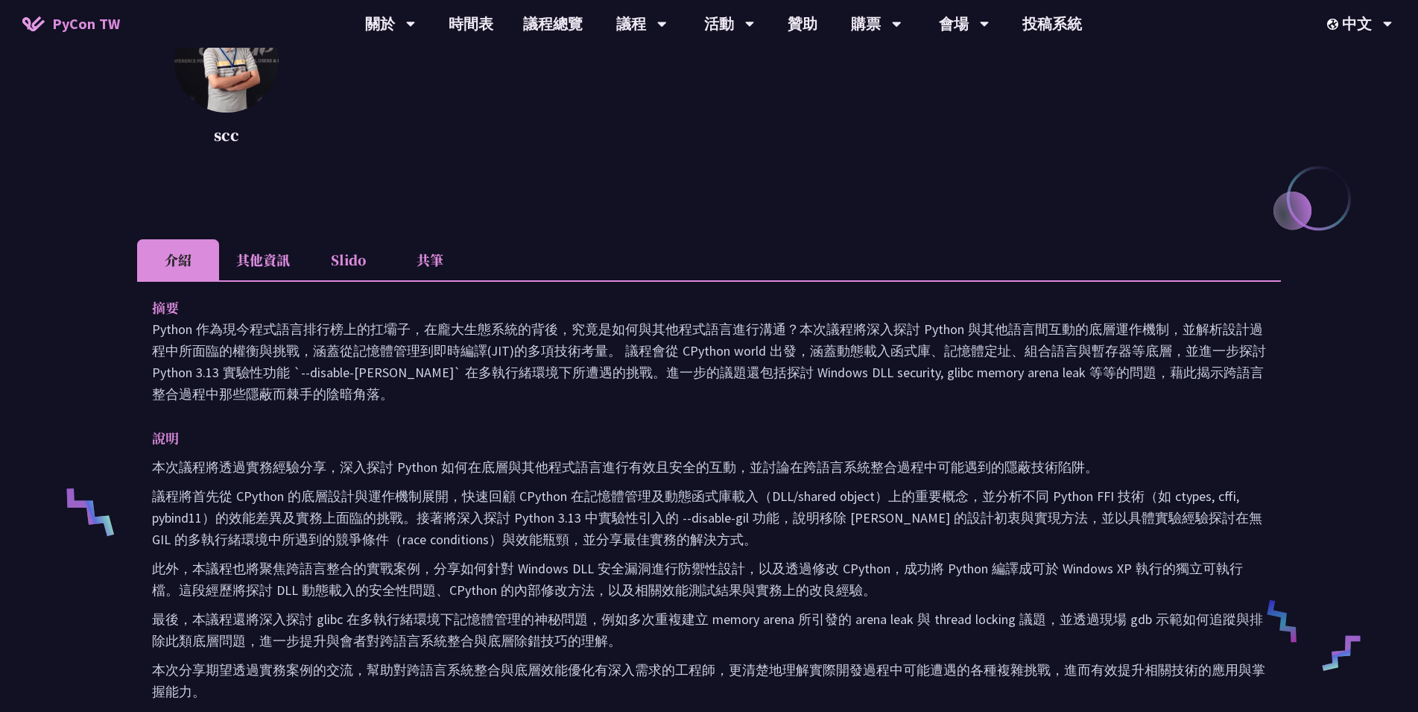
click at [414, 355] on p "Python 作為現今程式語言排行榜上的扛壩子，在龐大生態系統的背後，究竟是如何與其他程式語言進行溝通？本次議程將深入探討 Python 與其他語言間互動的底…" at bounding box center [709, 361] width 1114 height 86
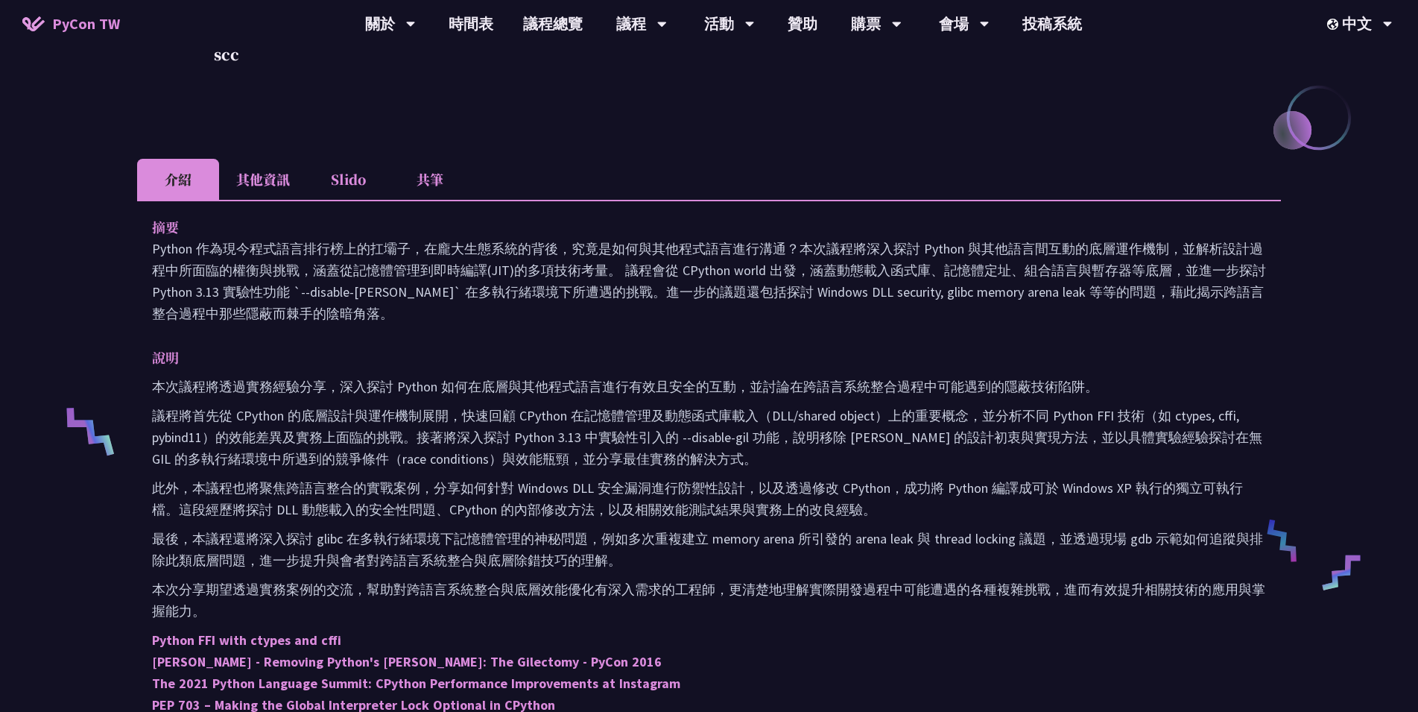
scroll to position [402, 0]
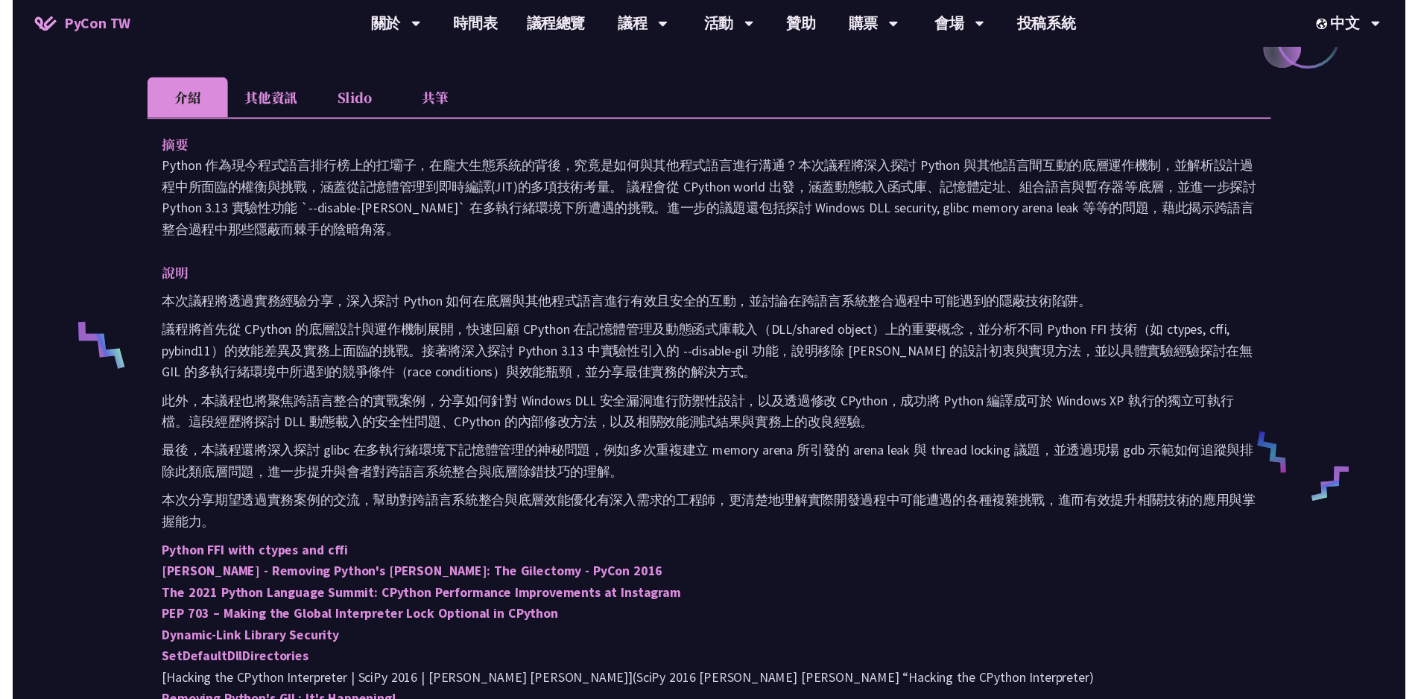
scroll to position [1207, 0]
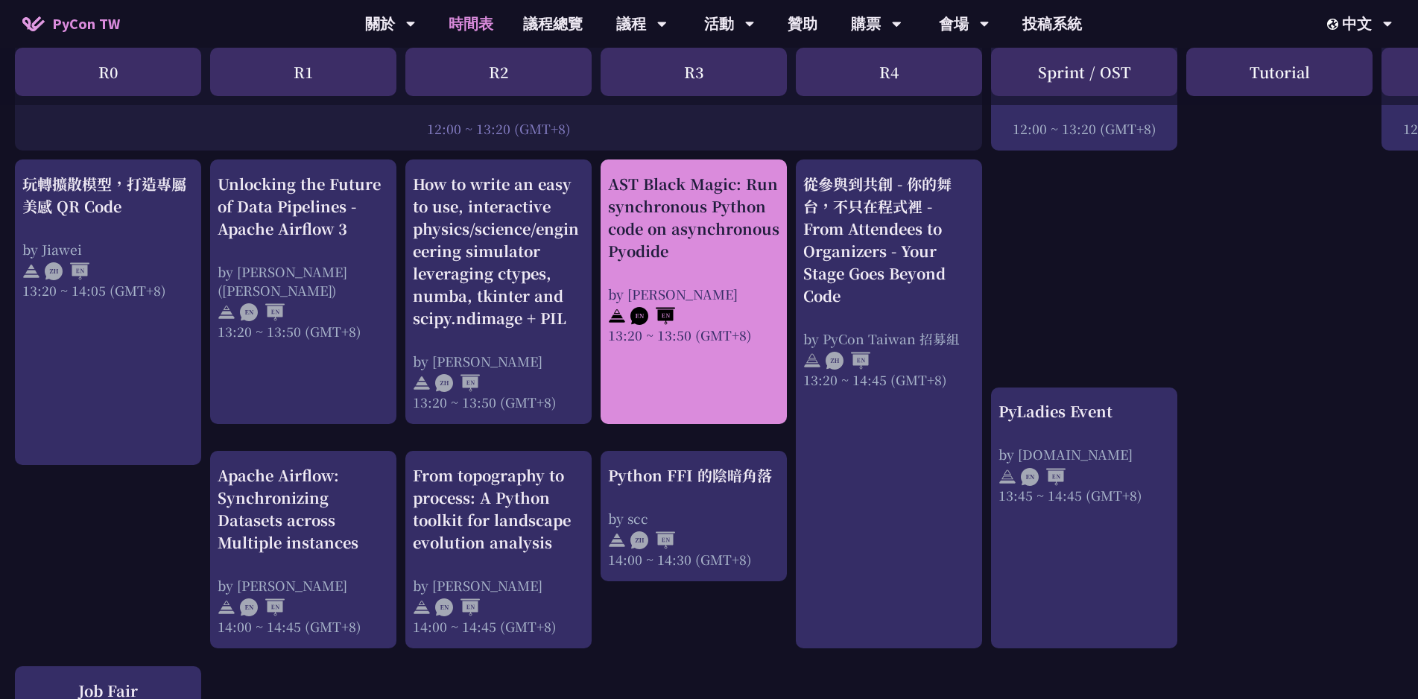
click at [643, 344] on link "AST Black Magic: Run synchronous Python code on asynchronous Pyodide by [PERSON…" at bounding box center [693, 292] width 171 height 238
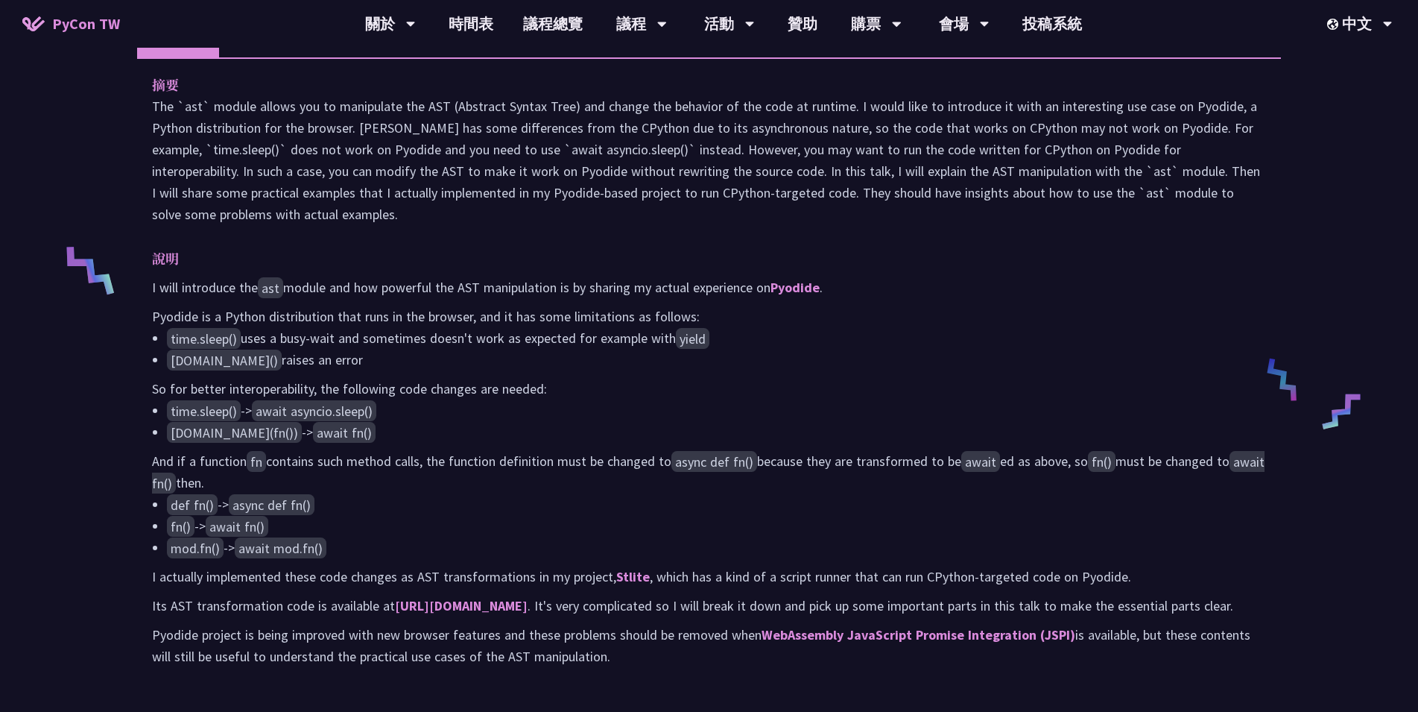
scroll to position [563, 0]
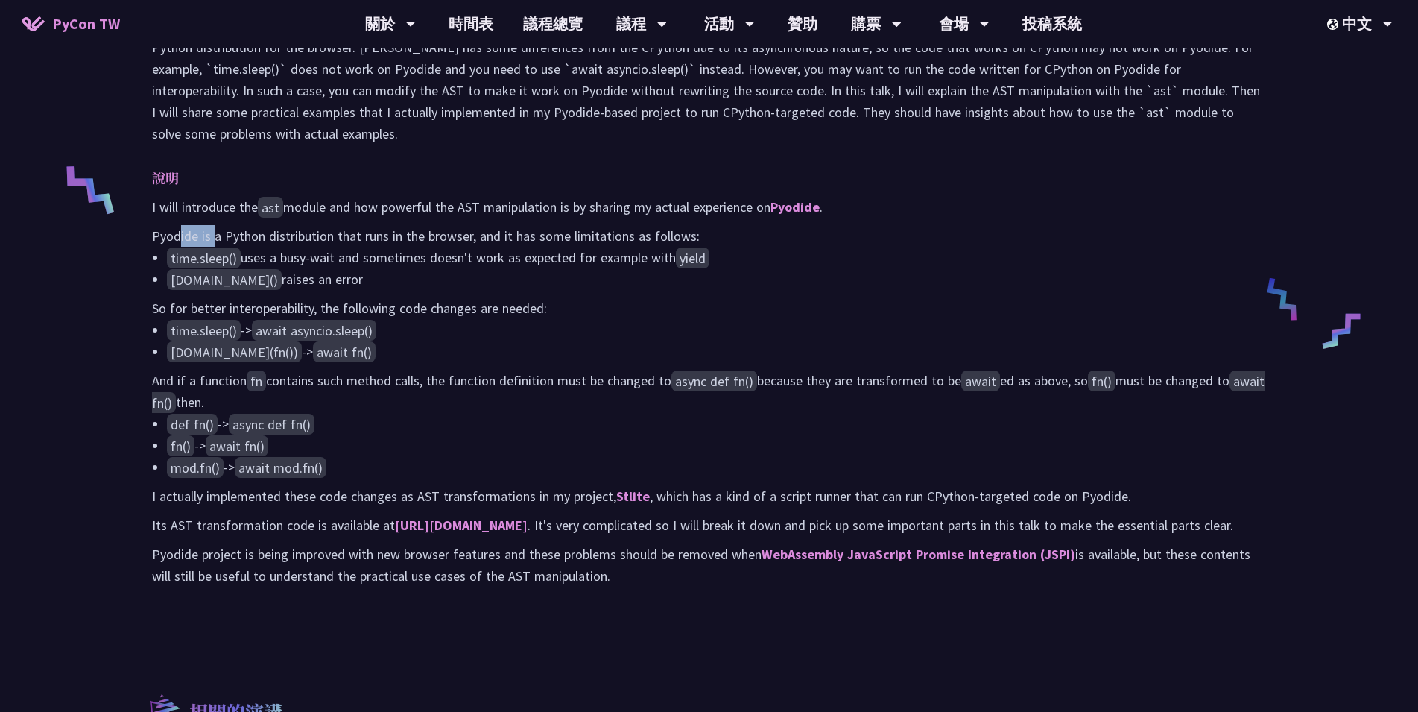
drag, startPoint x: 177, startPoint y: 254, endPoint x: 231, endPoint y: 254, distance: 53.7
click at [229, 247] on p "Pyodide is a Python distribution that runs in the browser, and it has some limi…" at bounding box center [709, 236] width 1114 height 22
drag, startPoint x: 231, startPoint y: 254, endPoint x: 264, endPoint y: 255, distance: 32.8
click at [232, 247] on p "Pyodide is a Python distribution that runs in the browser, and it has some limi…" at bounding box center [709, 236] width 1114 height 22
drag, startPoint x: 291, startPoint y: 256, endPoint x: 346, endPoint y: 256, distance: 55.9
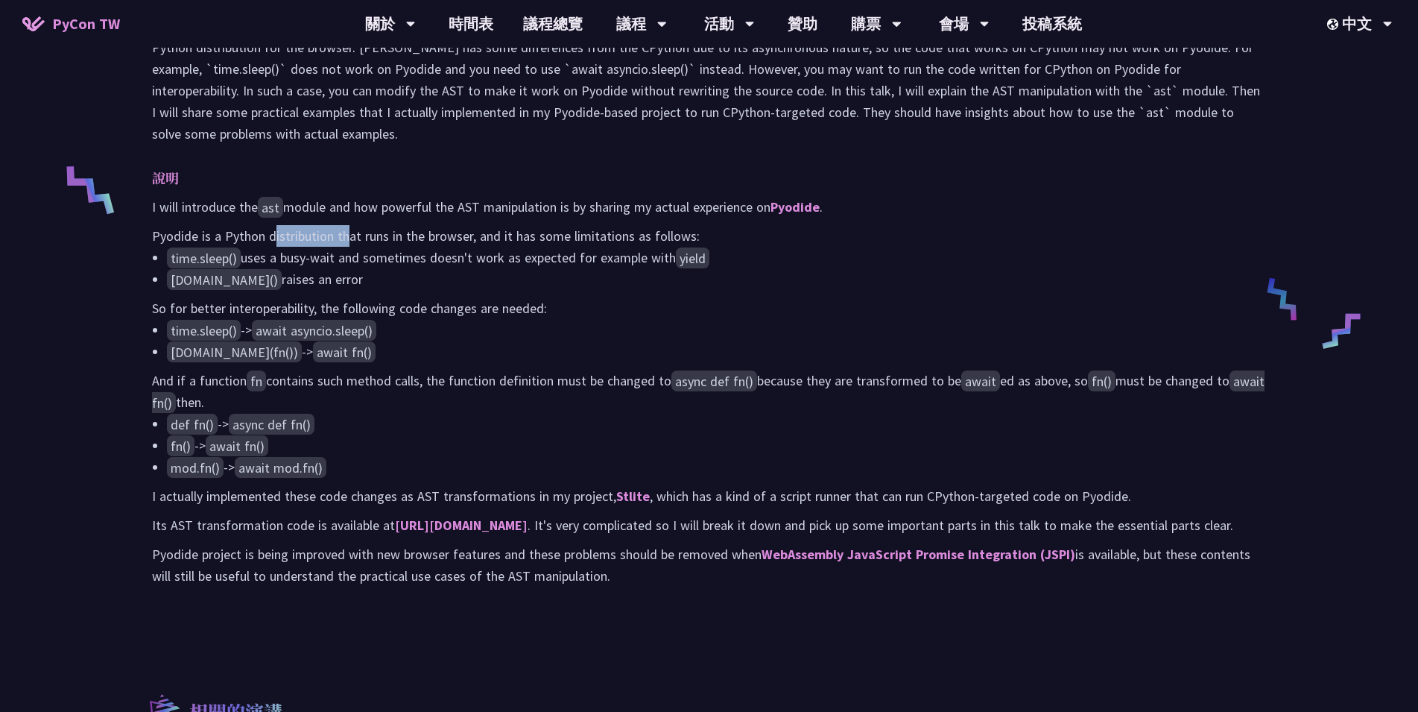
click at [346, 247] on p "Pyodide is a Python distribution that runs in the browser, and it has some limi…" at bounding box center [709, 236] width 1114 height 22
drag, startPoint x: 320, startPoint y: 258, endPoint x: 276, endPoint y: 258, distance: 44.0
click at [279, 247] on p "Pyodide is a Python distribution that runs in the browser, and it has some limi…" at bounding box center [709, 236] width 1114 height 22
click at [276, 247] on p "Pyodide is a Python distribution that runs in the browser, and it has some limi…" at bounding box center [709, 236] width 1114 height 22
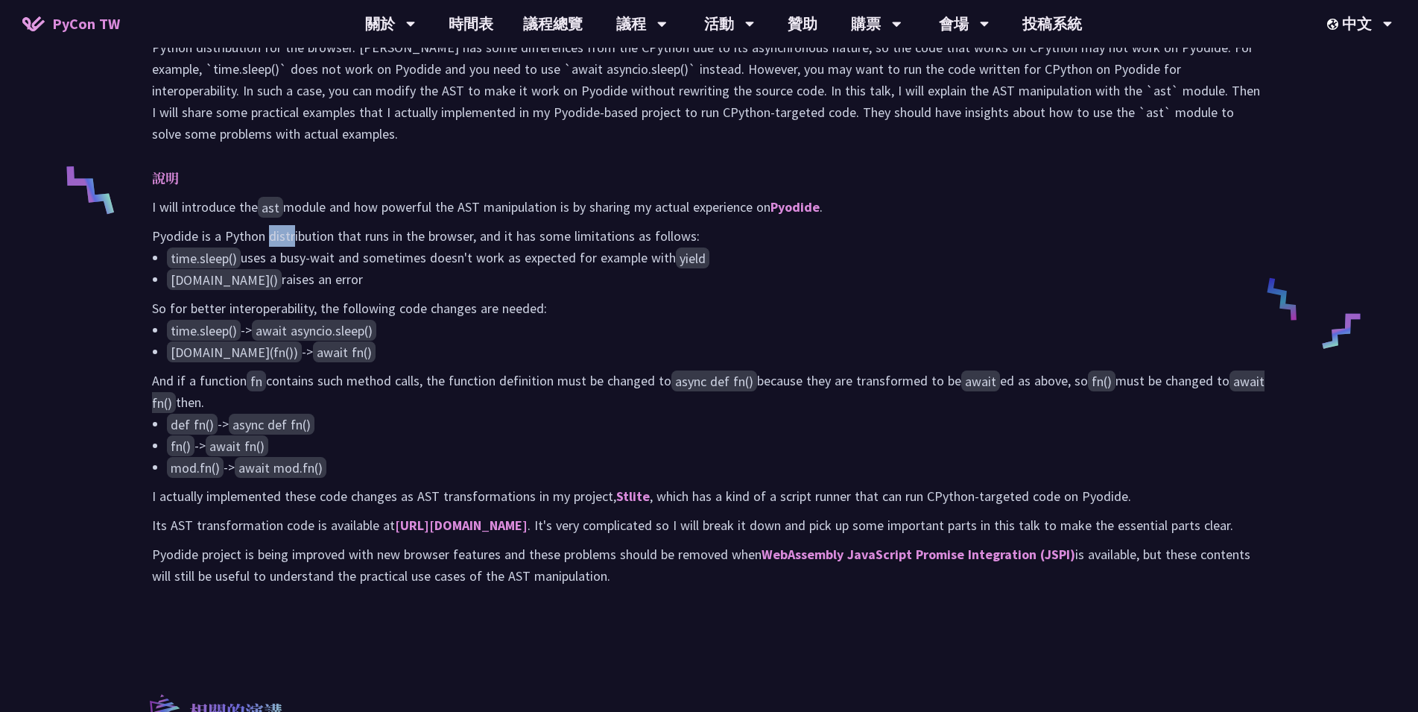
drag, startPoint x: 271, startPoint y: 259, endPoint x: 307, endPoint y: 259, distance: 35.8
click at [306, 247] on p "Pyodide is a Python distribution that runs in the browser, and it has some limi…" at bounding box center [709, 236] width 1114 height 22
click at [308, 247] on p "Pyodide is a Python distribution that runs in the browser, and it has some limi…" at bounding box center [709, 236] width 1114 height 22
drag, startPoint x: 285, startPoint y: 262, endPoint x: 345, endPoint y: 262, distance: 59.6
click at [345, 247] on p "Pyodide is a Python distribution that runs in the browser, and it has some limi…" at bounding box center [709, 236] width 1114 height 22
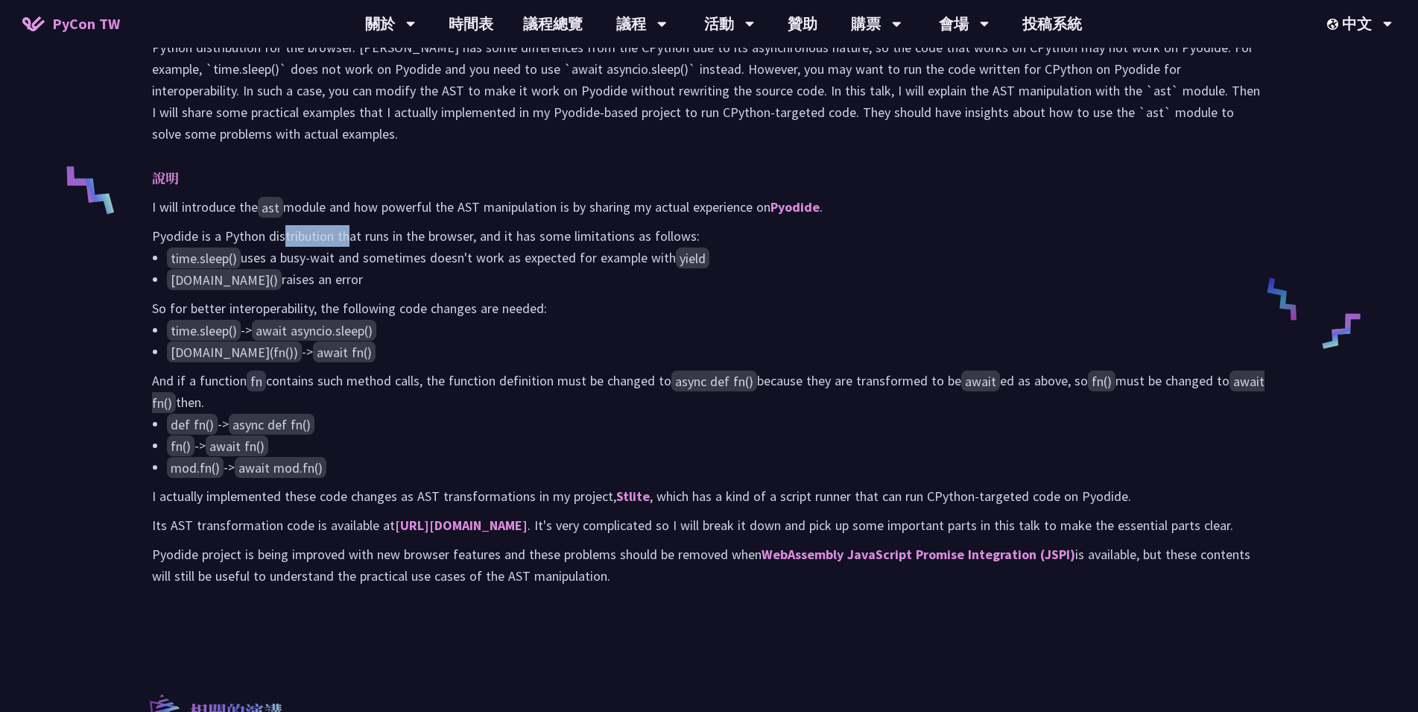
click at [345, 247] on p "Pyodide is a Python distribution that runs in the browser, and it has some limi…" at bounding box center [709, 236] width 1114 height 22
drag, startPoint x: 329, startPoint y: 262, endPoint x: 314, endPoint y: 262, distance: 14.9
click at [316, 247] on p "Pyodide is a Python distribution that runs in the browser, and it has some limi…" at bounding box center [709, 236] width 1114 height 22
click at [311, 247] on p "Pyodide is a Python distribution that runs in the browser, and it has some limi…" at bounding box center [709, 236] width 1114 height 22
drag, startPoint x: 273, startPoint y: 285, endPoint x: 341, endPoint y: 279, distance: 67.3
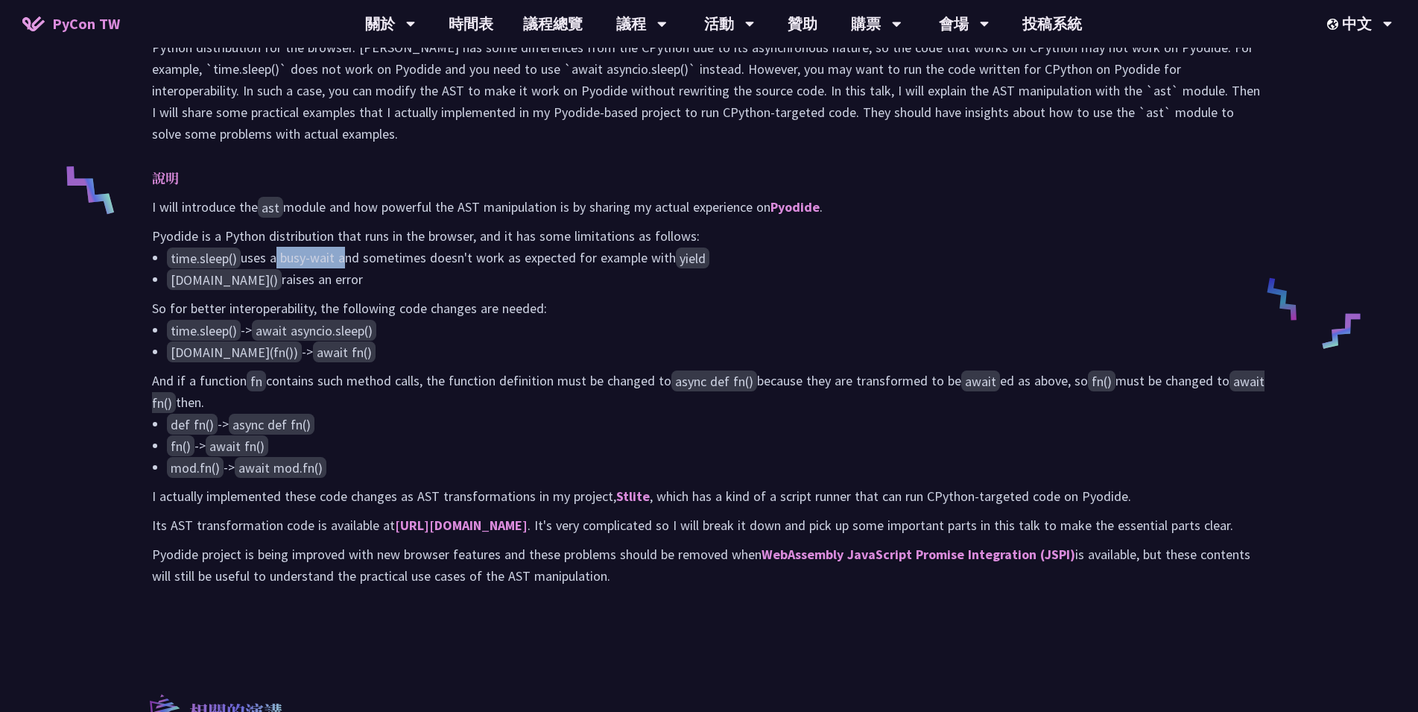
click at [341, 268] on li "time.sleep() uses a busy-wait and sometimes doesn't work as expected for exampl…" at bounding box center [716, 258] width 1099 height 22
click at [347, 268] on li "time.sleep() uses a busy-wait and sometimes doesn't work as expected for exampl…" at bounding box center [716, 258] width 1099 height 22
drag, startPoint x: 371, startPoint y: 279, endPoint x: 433, endPoint y: 279, distance: 61.9
click at [433, 268] on li "time.sleep() uses a busy-wait and sometimes doesn't work as expected for exampl…" at bounding box center [716, 258] width 1099 height 22
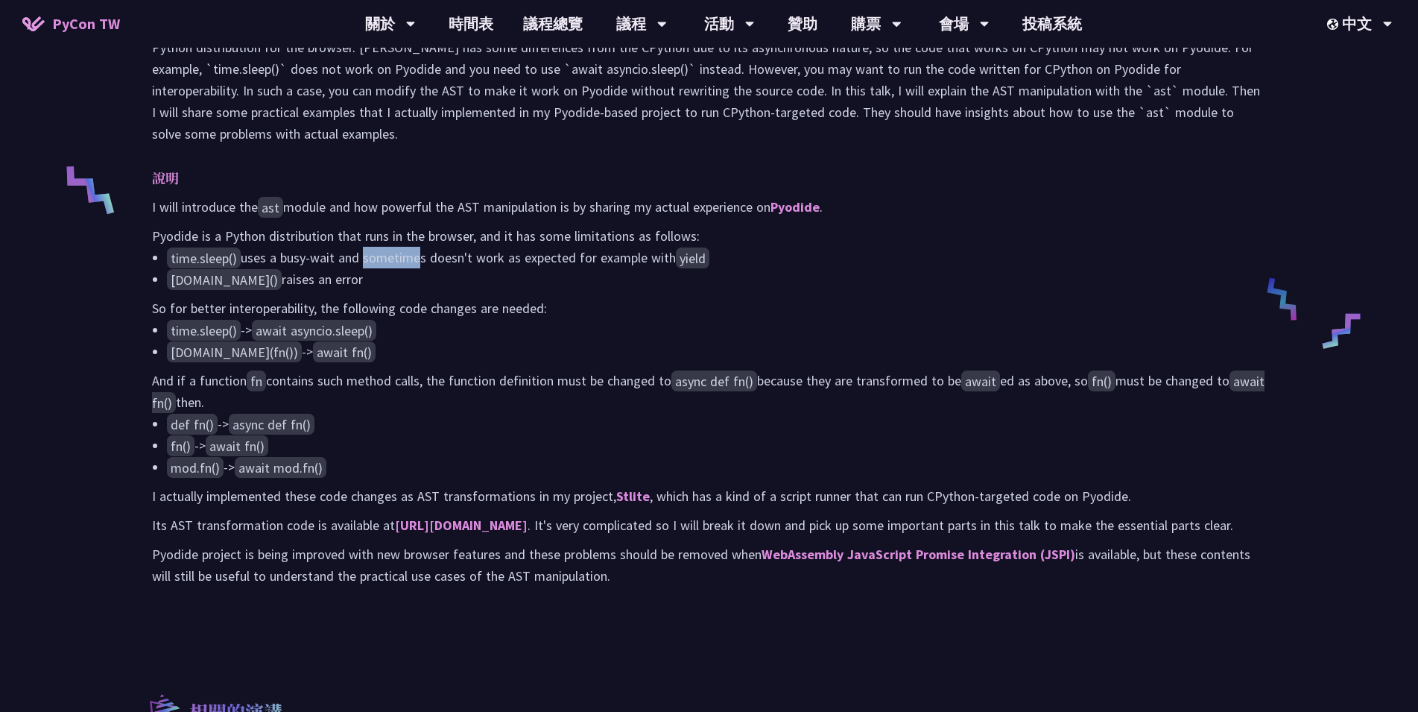
drag, startPoint x: 364, startPoint y: 277, endPoint x: 415, endPoint y: 278, distance: 50.7
click at [415, 268] on li "time.sleep() uses a busy-wait and sometimes doesn't work as expected for exampl…" at bounding box center [716, 258] width 1099 height 22
drag, startPoint x: 382, startPoint y: 280, endPoint x: 329, endPoint y: 280, distance: 53.7
click at [332, 268] on li "time.sleep() uses a busy-wait and sometimes doesn't work as expected for exampl…" at bounding box center [716, 258] width 1099 height 22
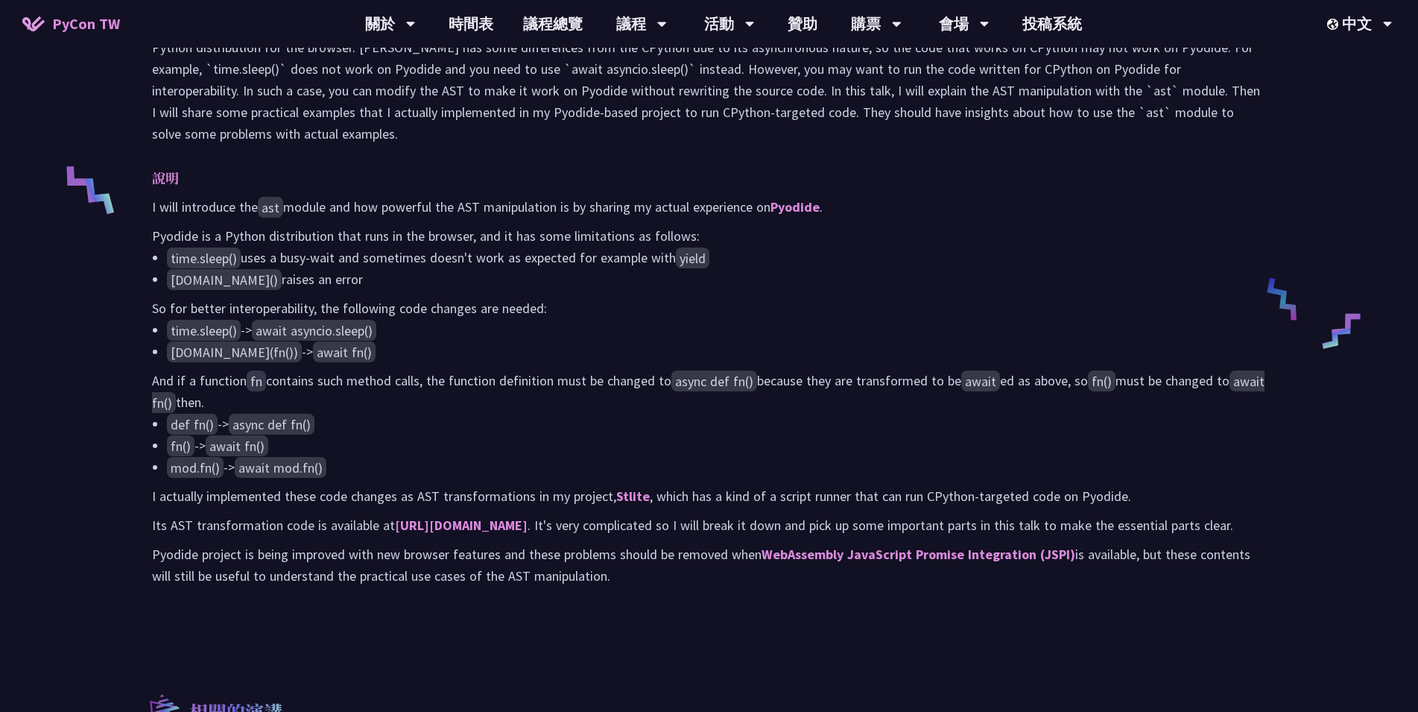
click at [329, 268] on li "time.sleep() uses a busy-wait and sometimes doesn't work as expected for exampl…" at bounding box center [716, 258] width 1099 height 22
drag, startPoint x: 287, startPoint y: 297, endPoint x: 329, endPoint y: 297, distance: 42.5
click at [329, 290] on li "[DOMAIN_NAME]() raises an error" at bounding box center [716, 279] width 1099 height 22
drag, startPoint x: 324, startPoint y: 332, endPoint x: 373, endPoint y: 335, distance: 48.5
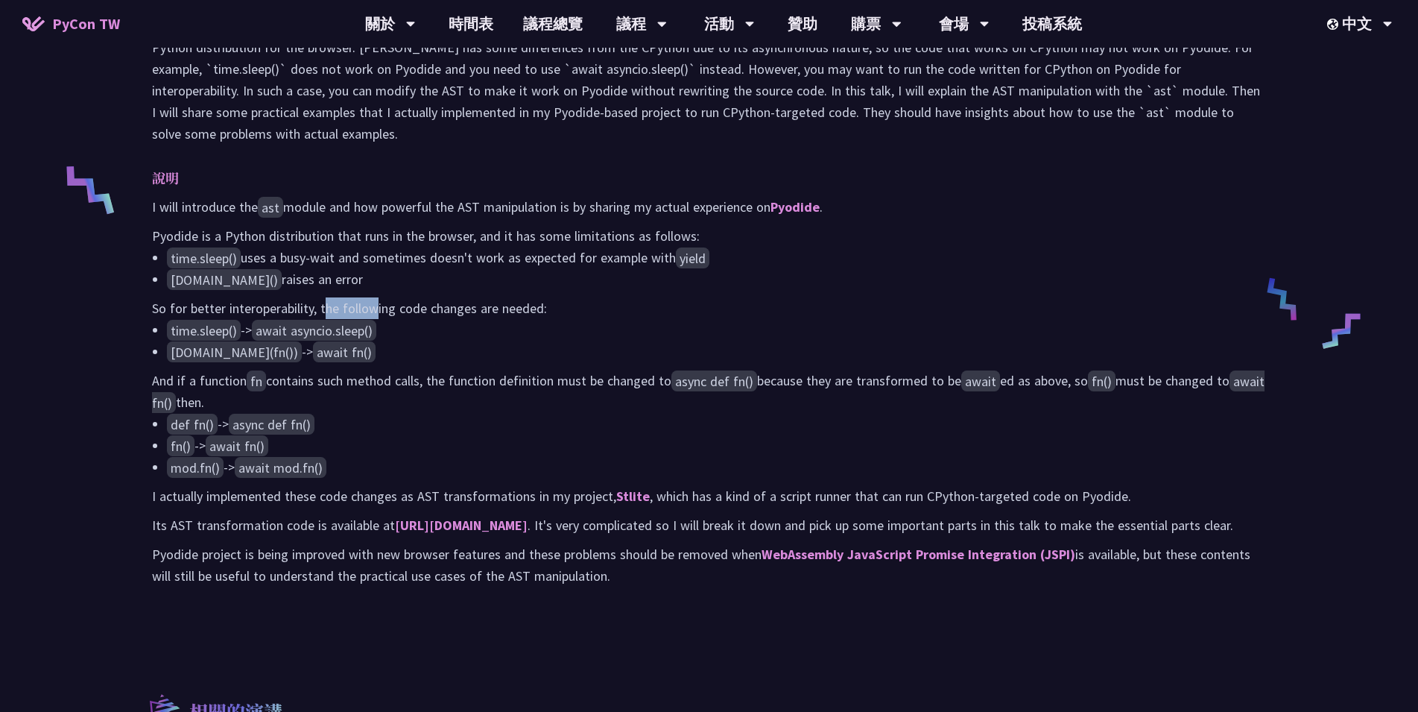
click at [373, 319] on p "So for better interoperability, the following code changes are needed:" at bounding box center [709, 308] width 1114 height 22
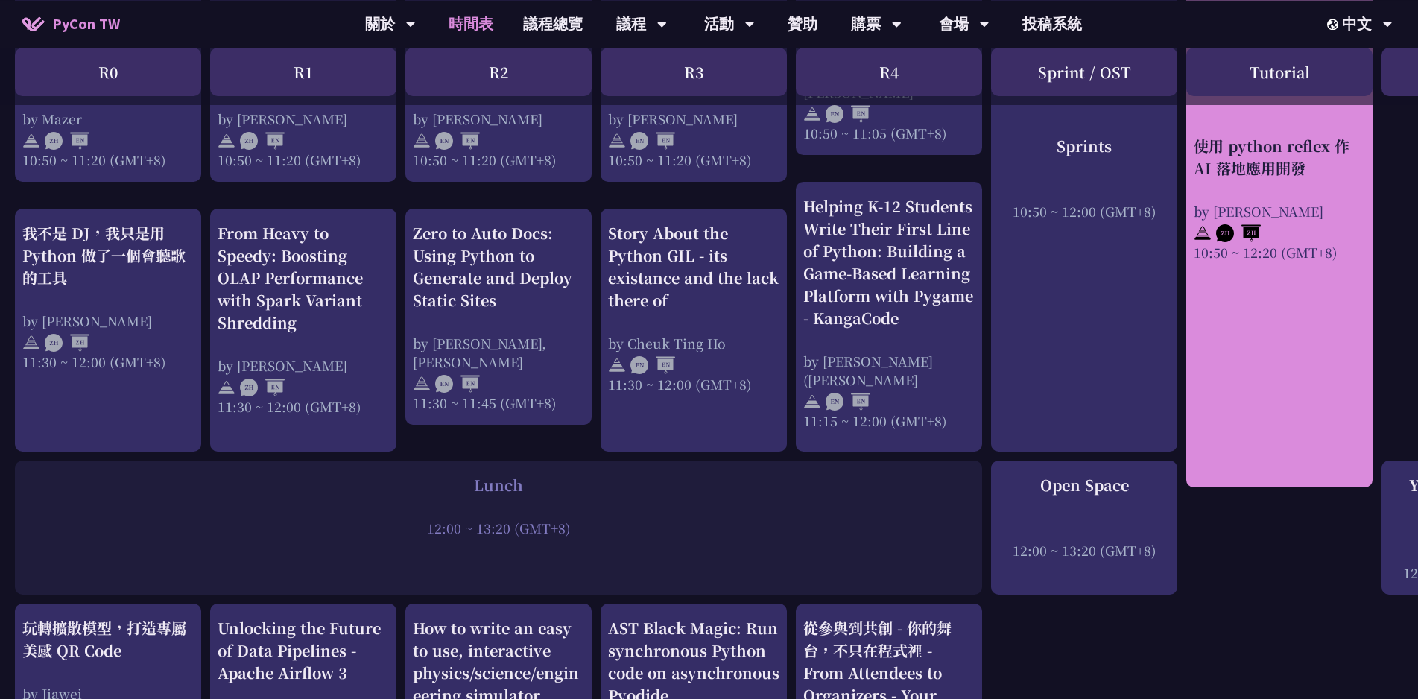
scroll to position [563, 0]
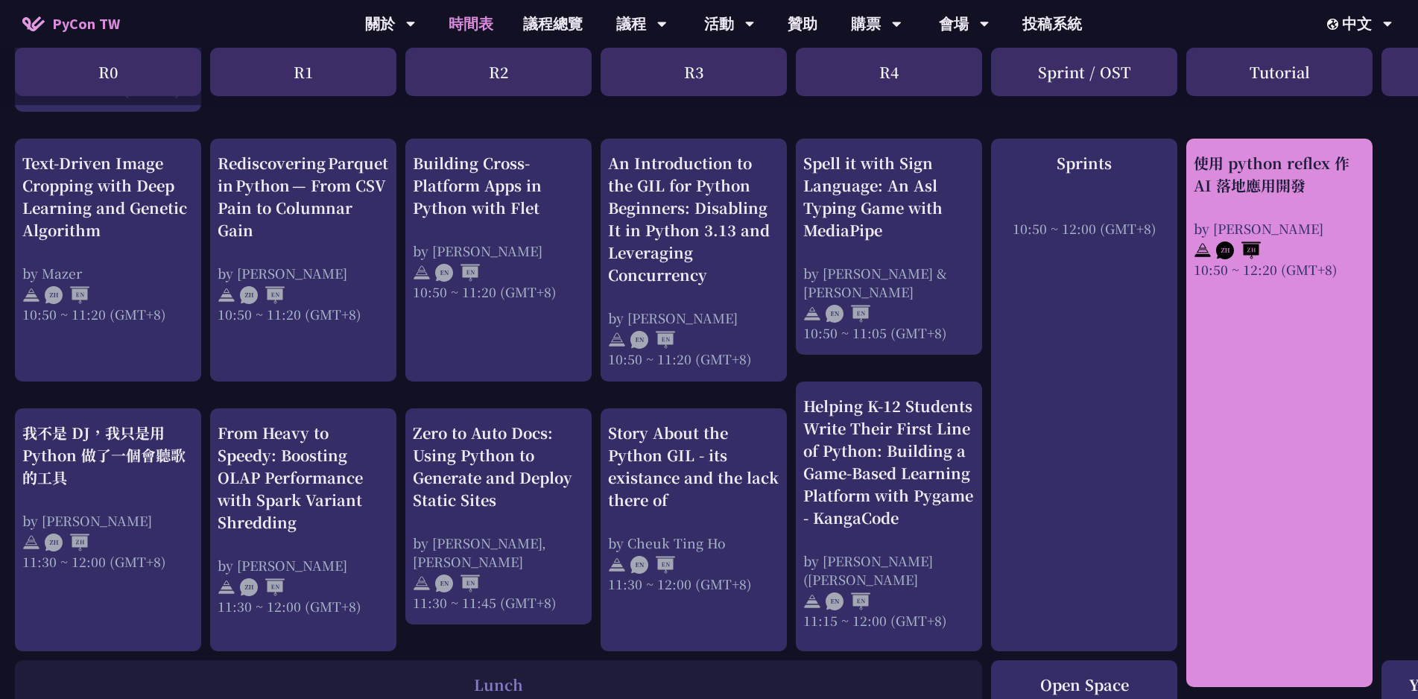
click at [1256, 170] on div "使用 python reflex 作 AI 落地應用開發" at bounding box center [1279, 174] width 171 height 45
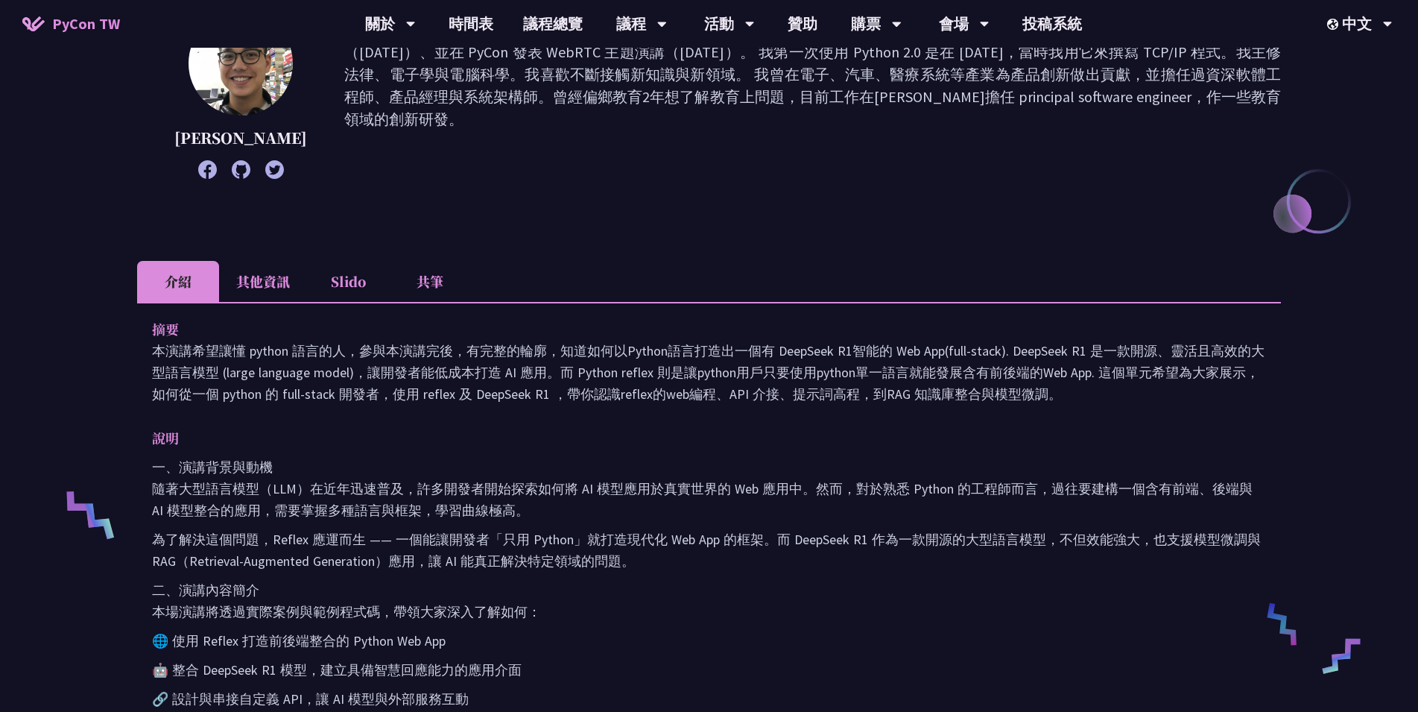
scroll to position [241, 0]
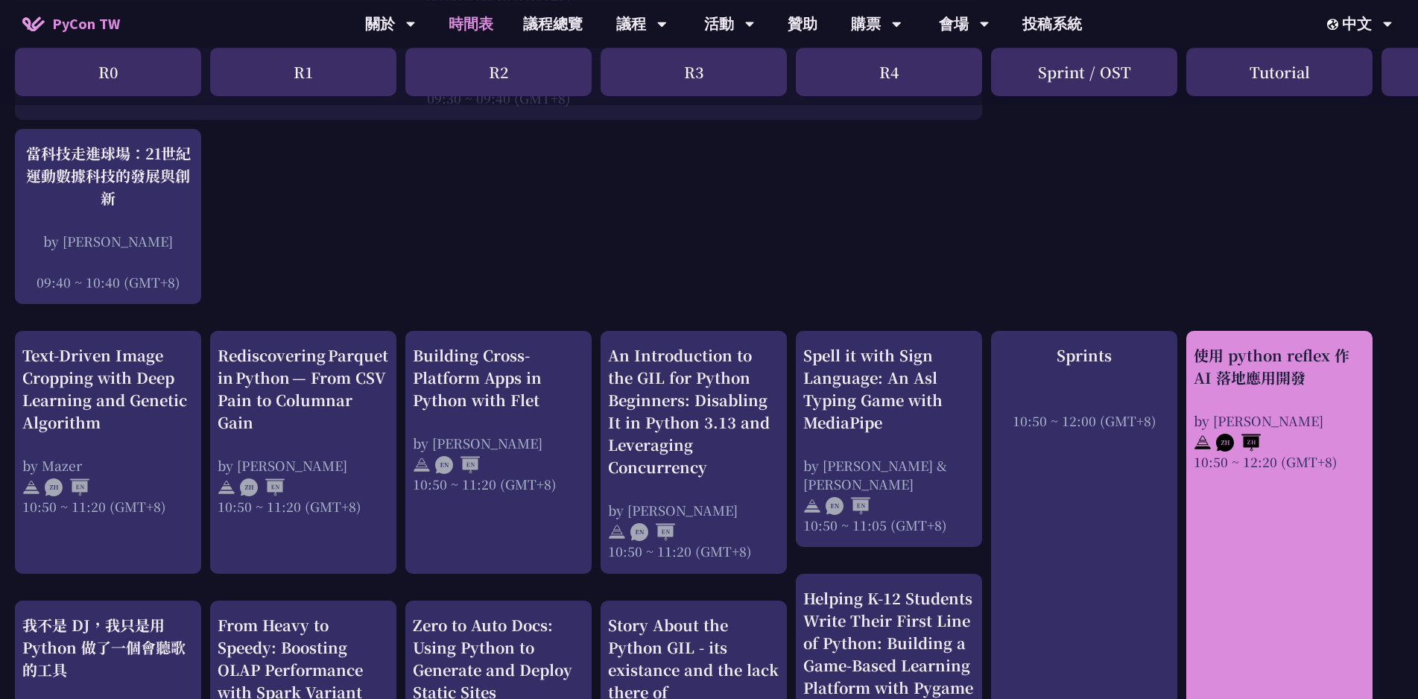
scroll to position [402, 0]
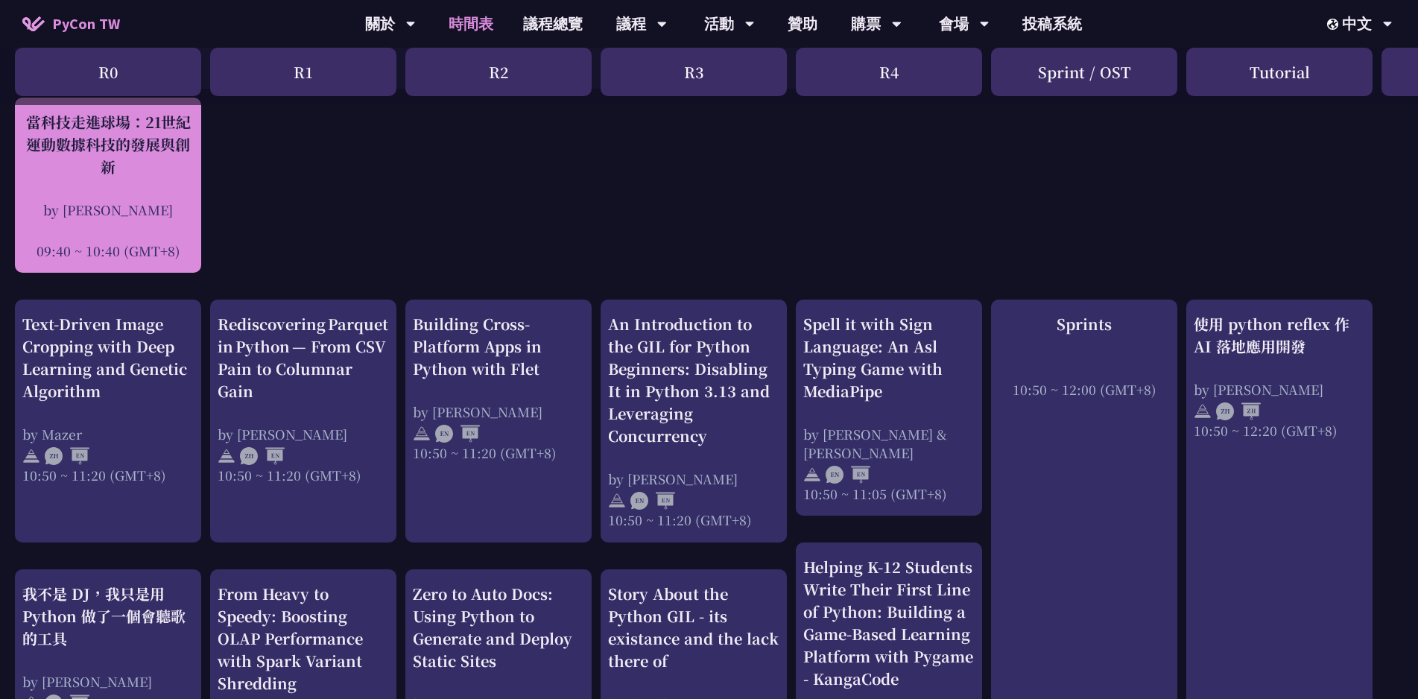
click at [159, 241] on div at bounding box center [107, 230] width 171 height 22
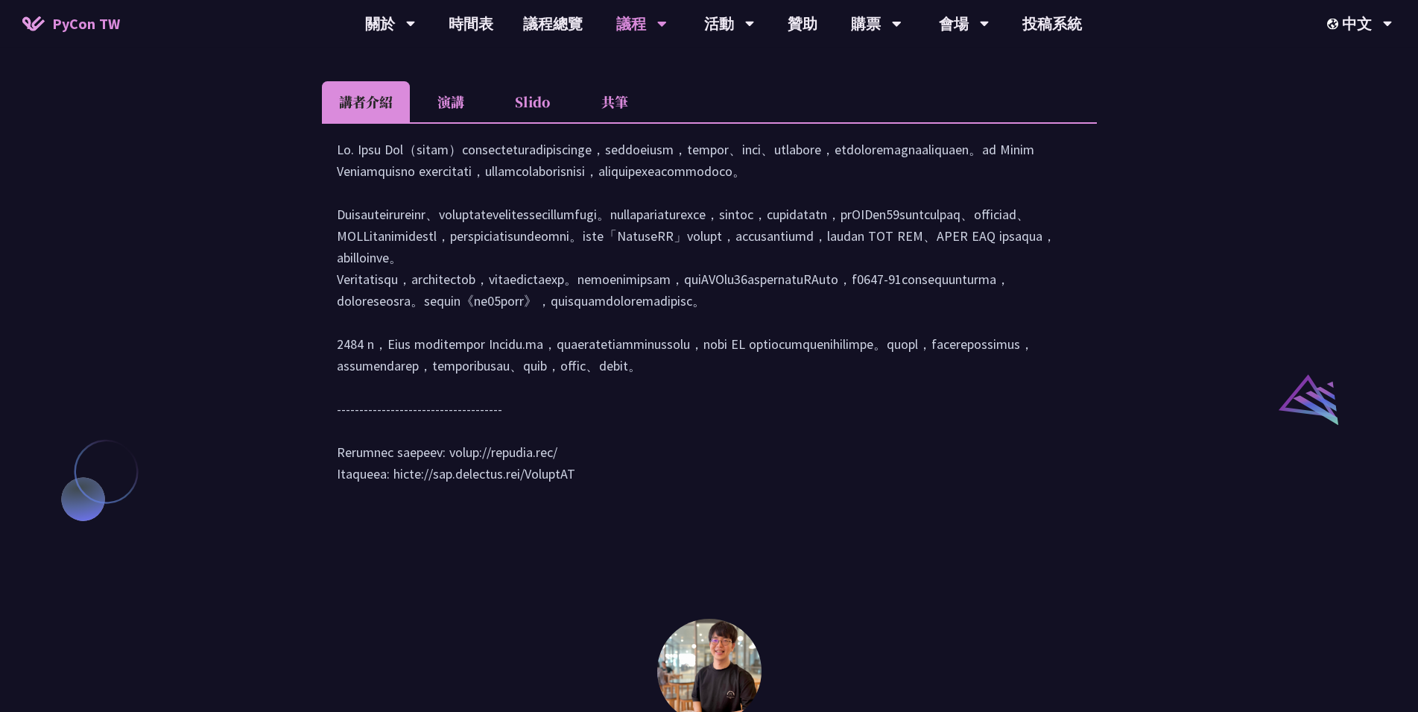
scroll to position [1405, 0]
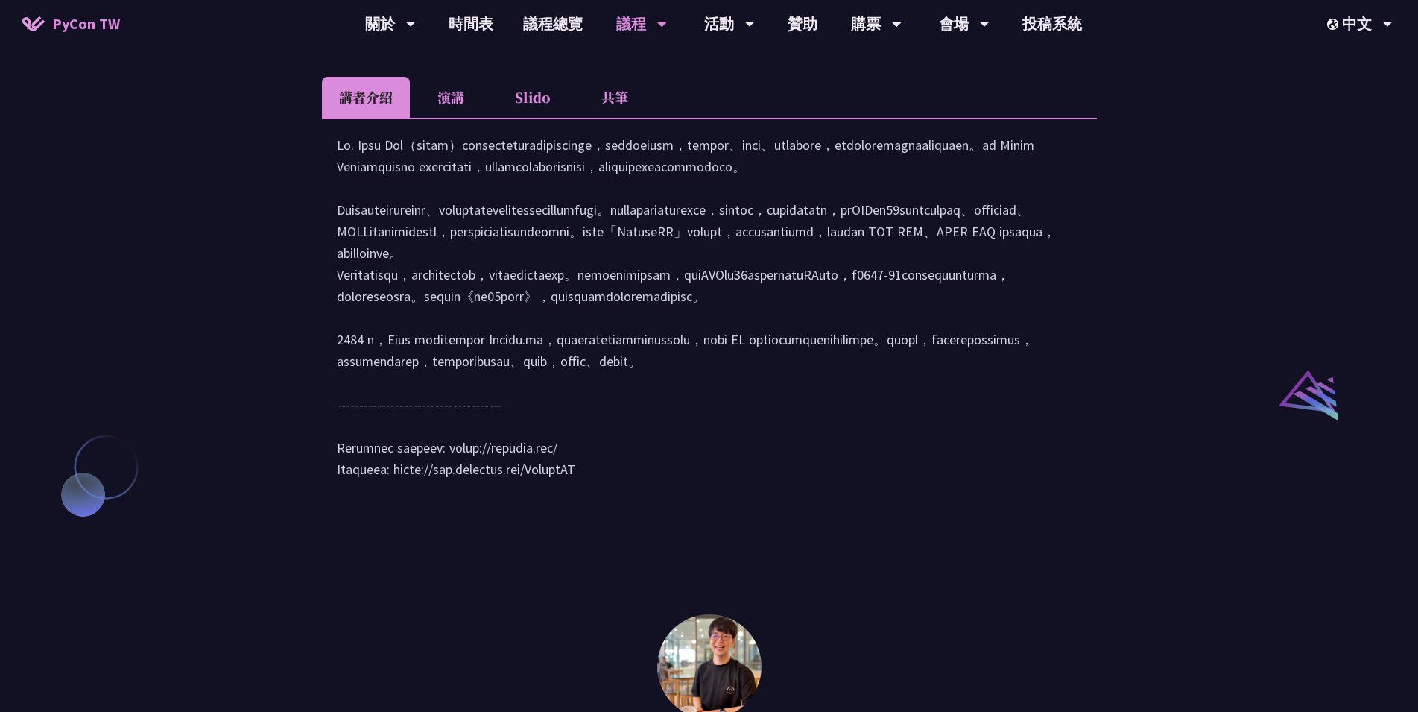
click at [444, 118] on li "演講" at bounding box center [451, 97] width 82 height 41
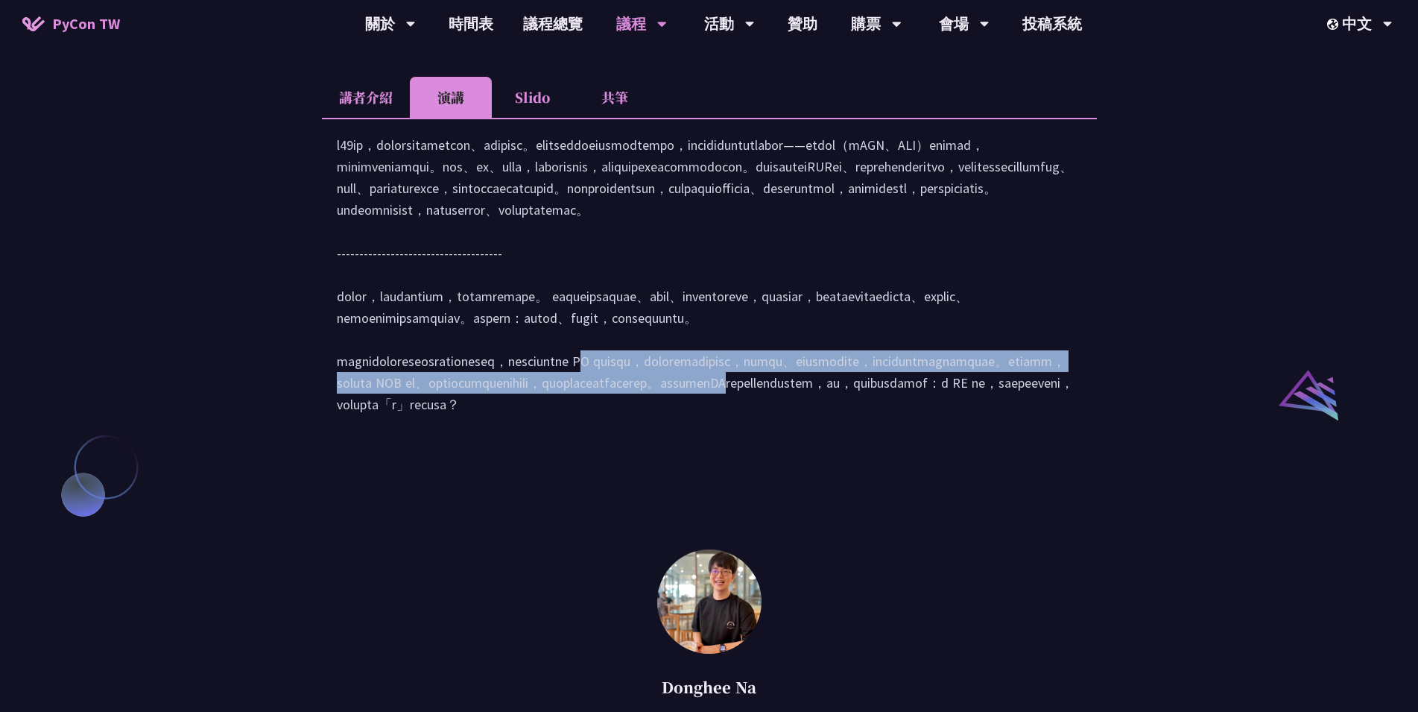
drag, startPoint x: 504, startPoint y: 495, endPoint x: 651, endPoint y: 544, distance: 154.1
click at [651, 430] on div at bounding box center [709, 282] width 745 height 296
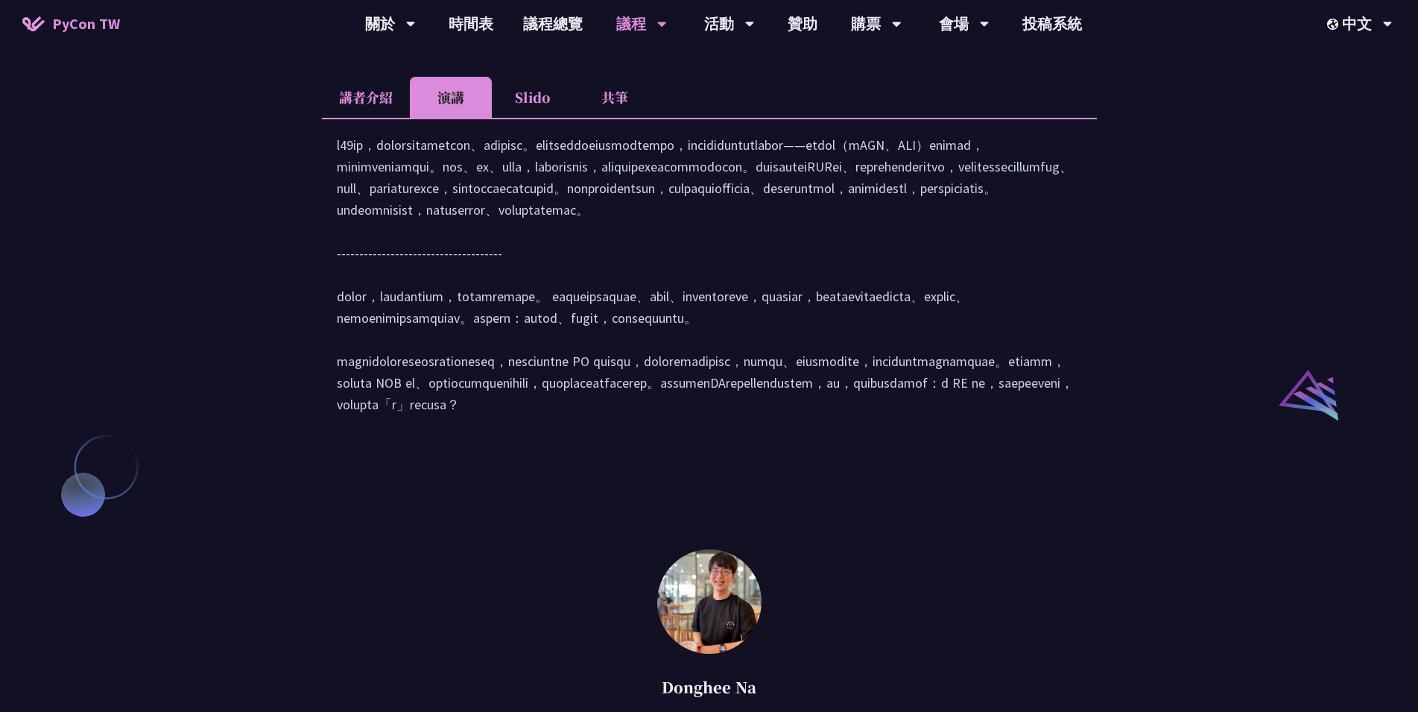
click at [649, 430] on div at bounding box center [709, 282] width 745 height 296
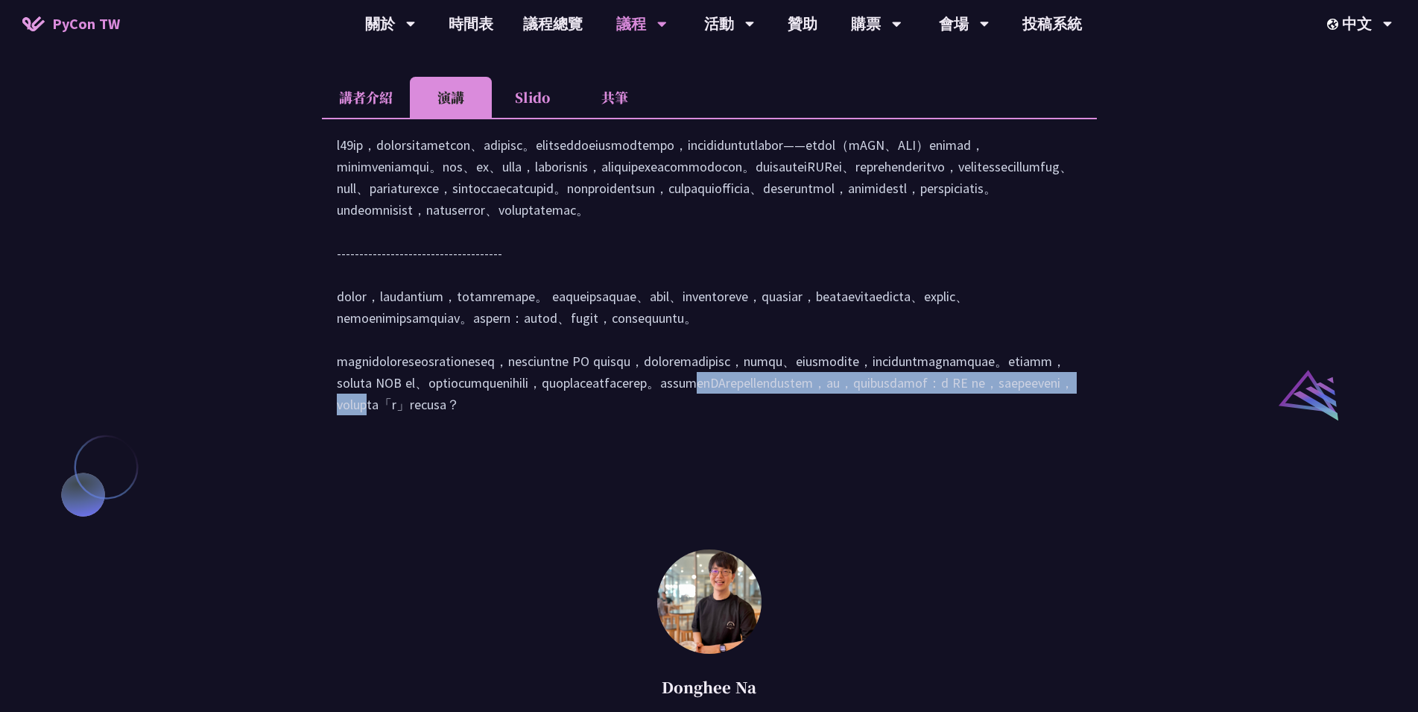
drag, startPoint x: 622, startPoint y: 553, endPoint x: 586, endPoint y: 528, distance: 43.8
click at [586, 430] on div at bounding box center [709, 282] width 745 height 296
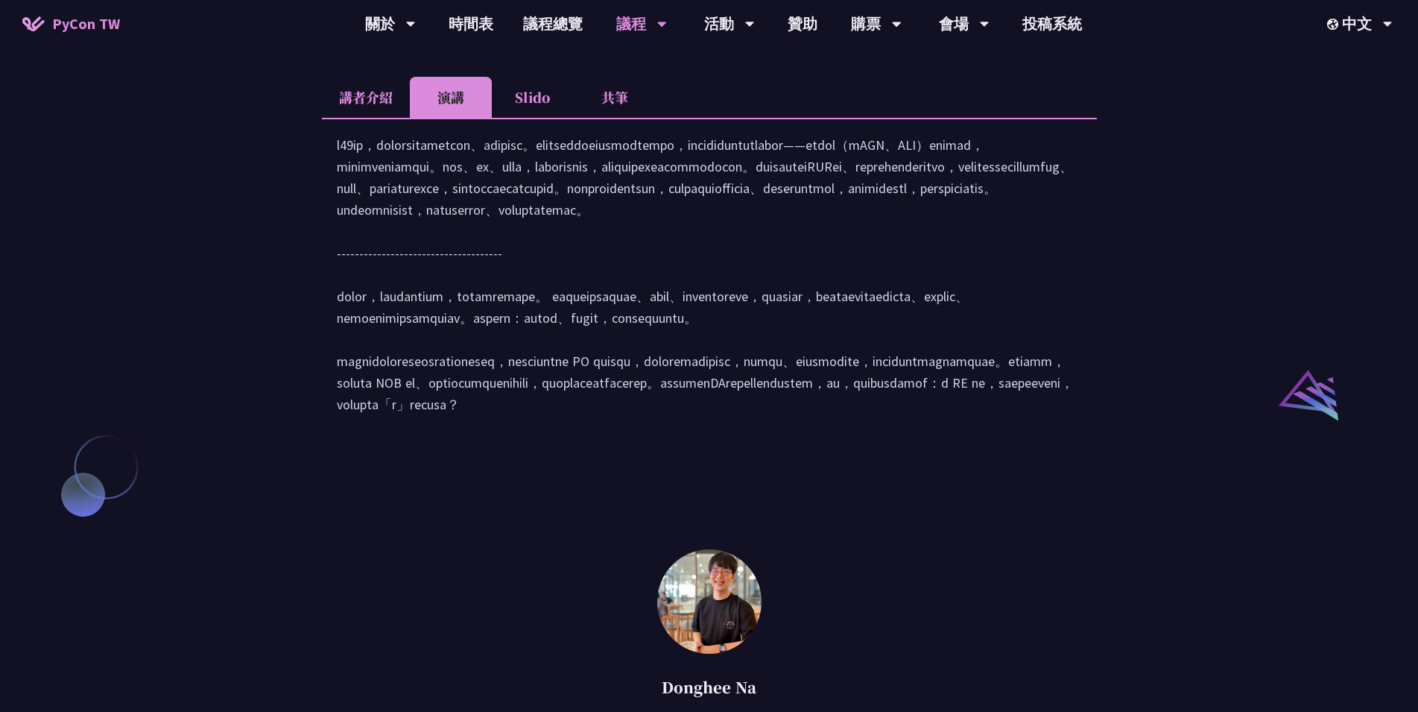
click at [586, 430] on div at bounding box center [709, 282] width 745 height 296
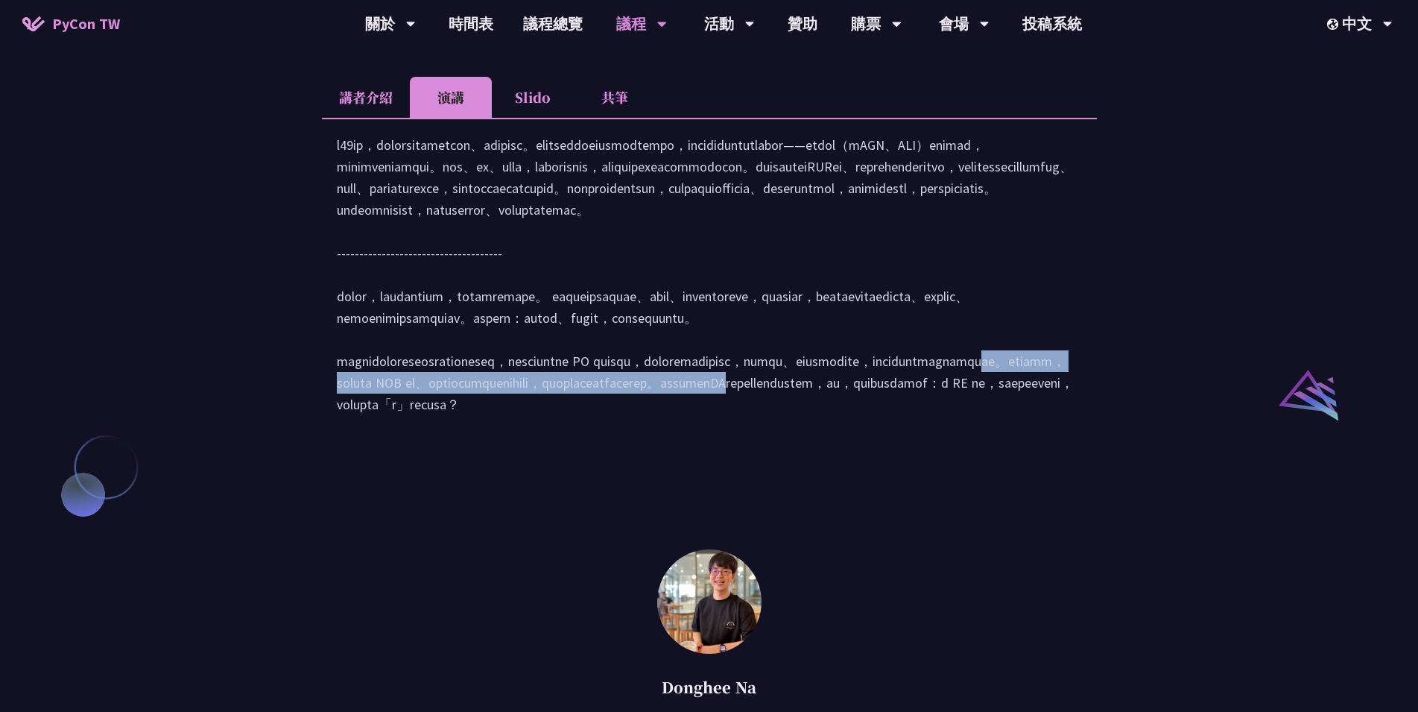
drag, startPoint x: 497, startPoint y: 513, endPoint x: 650, endPoint y: 533, distance: 154.0
click at [650, 430] on div at bounding box center [709, 282] width 745 height 296
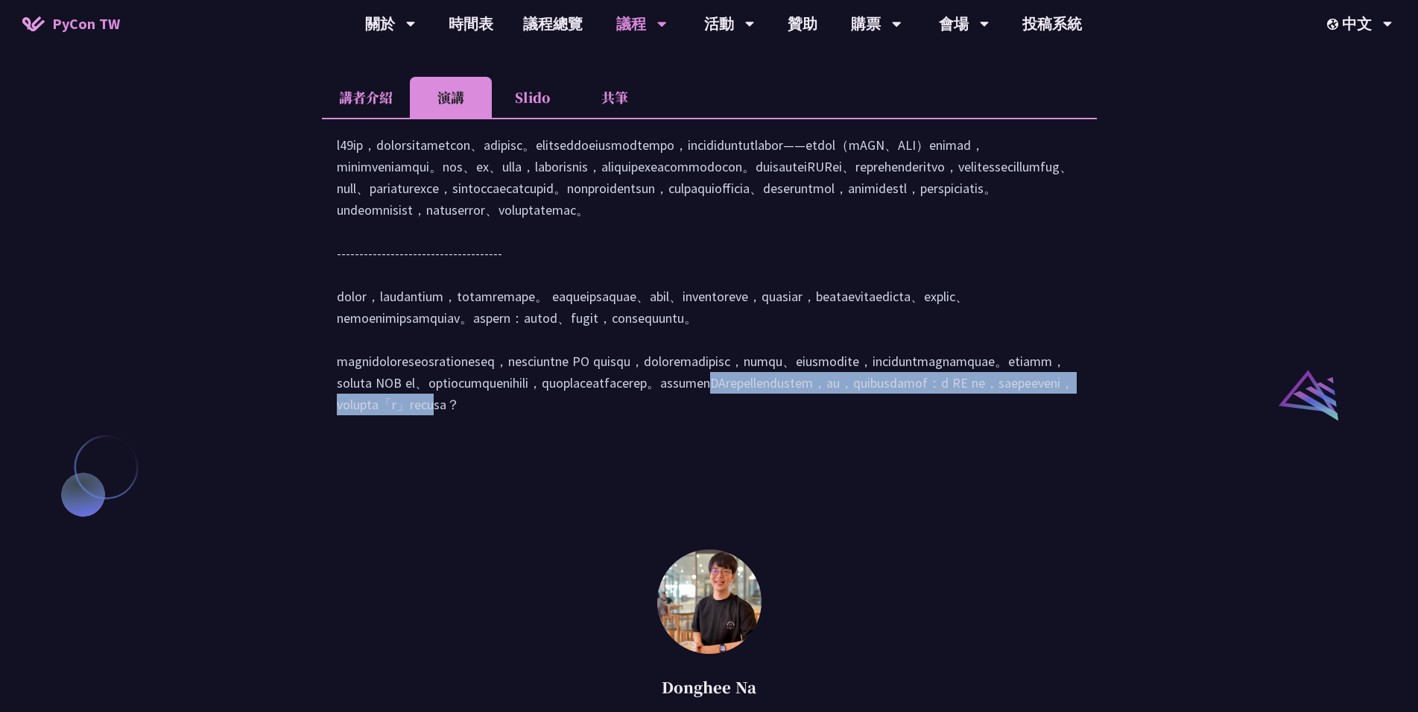
drag, startPoint x: 613, startPoint y: 534, endPoint x: 703, endPoint y: 554, distance: 91.7
click at [703, 430] on div at bounding box center [709, 282] width 745 height 296
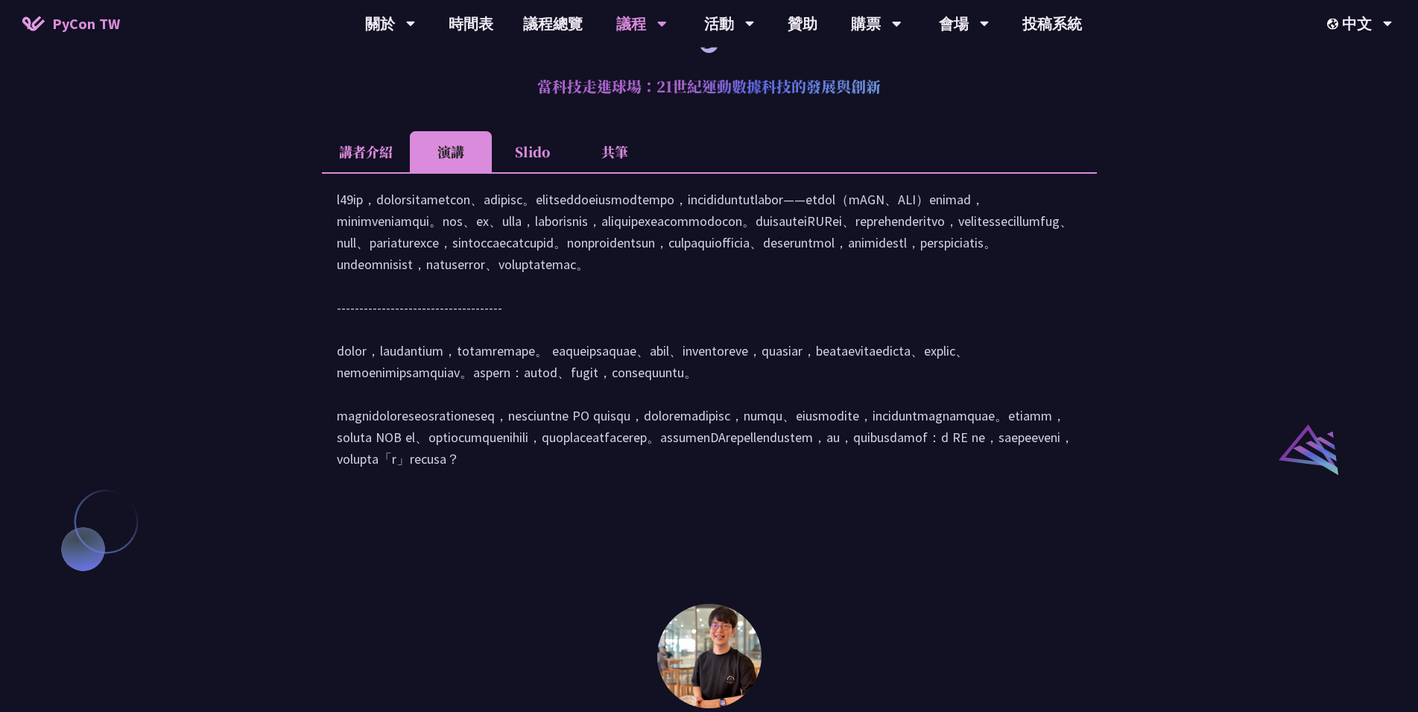
scroll to position [1324, 0]
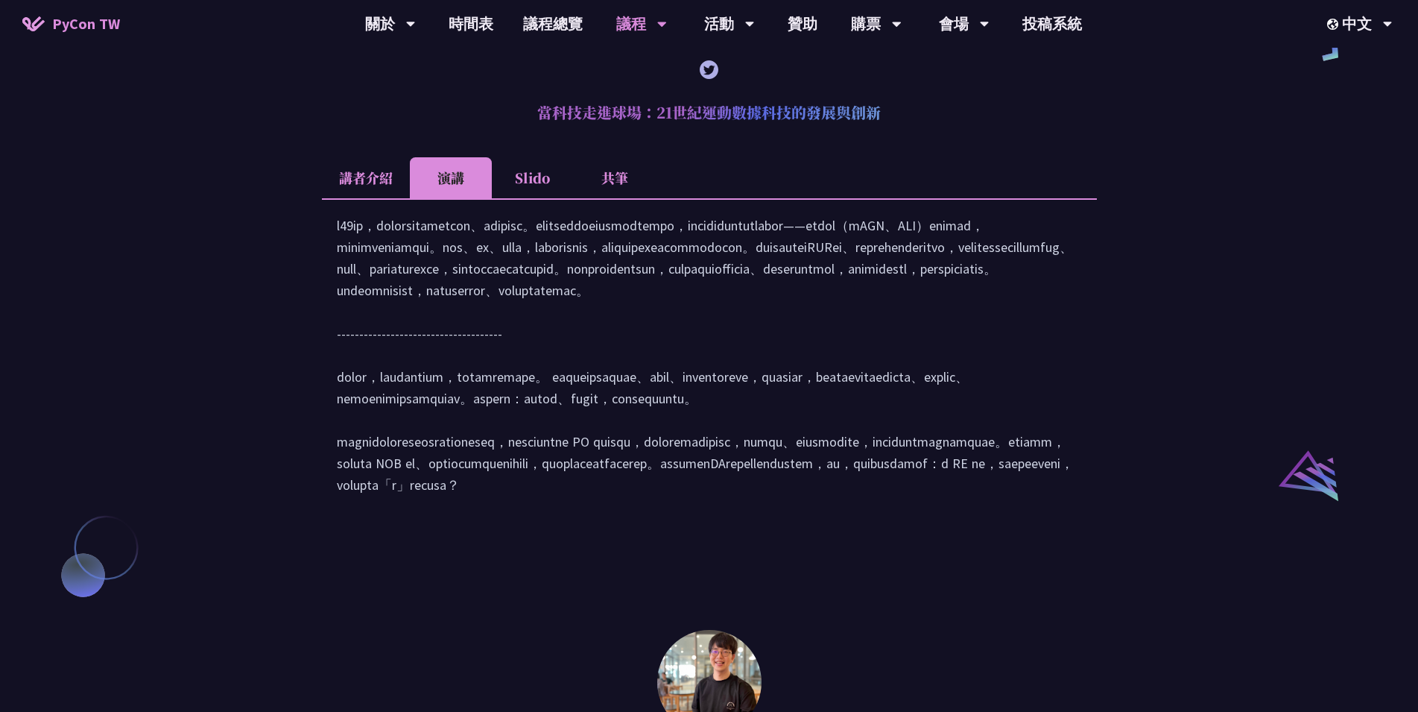
click at [534, 190] on li "Slido" at bounding box center [533, 177] width 82 height 41
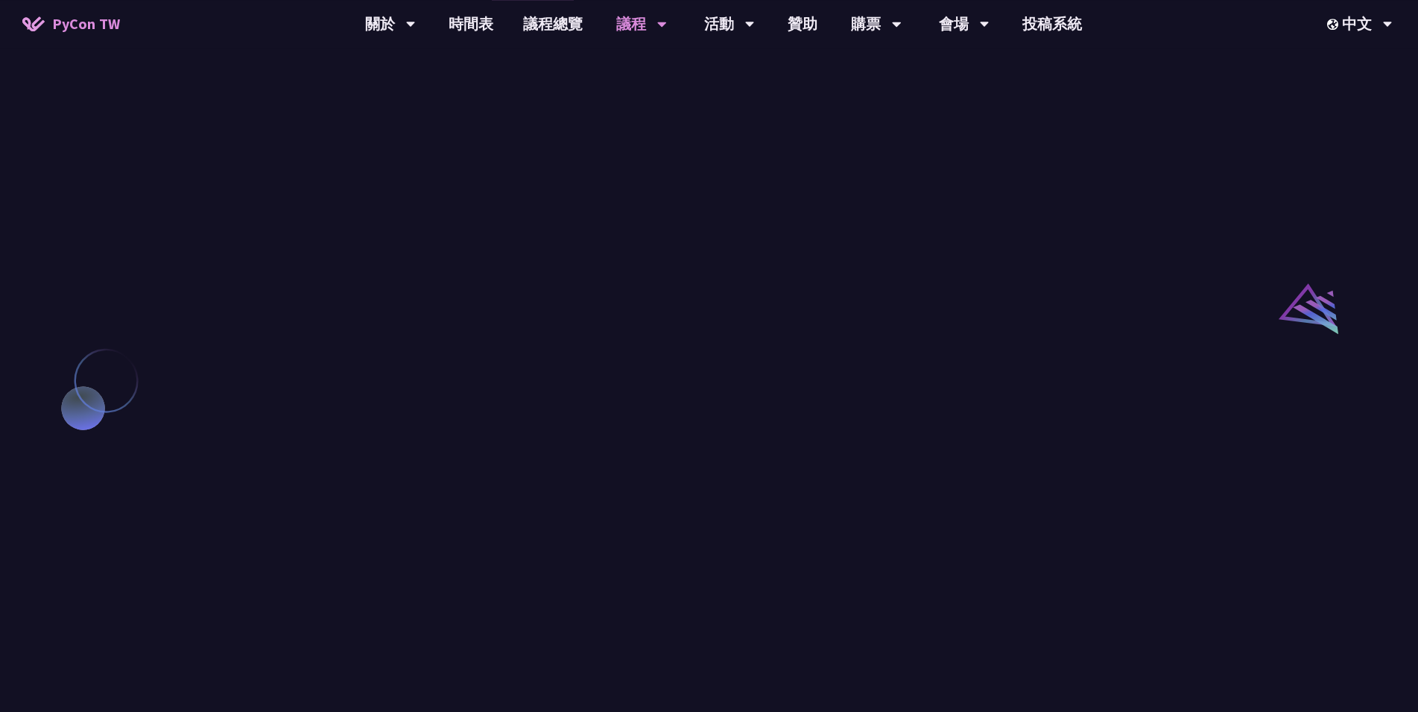
scroll to position [1405, 0]
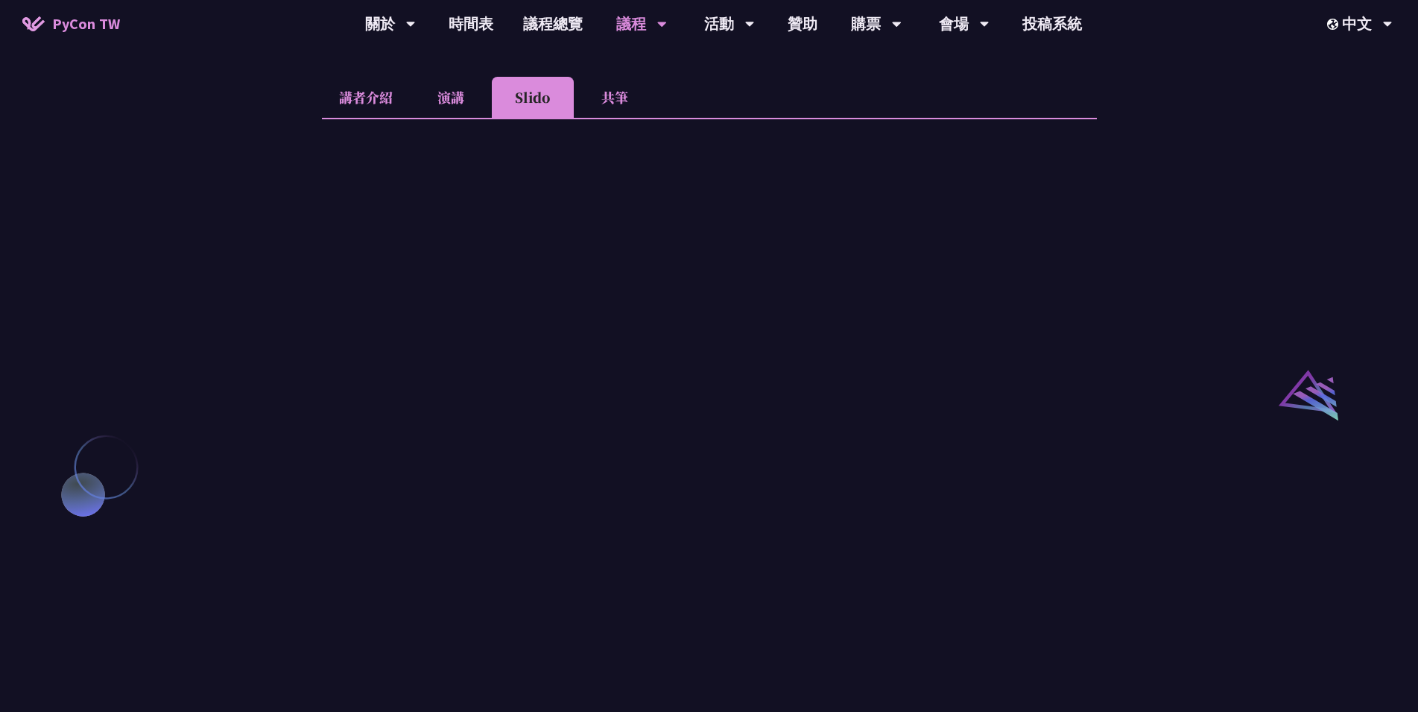
click at [604, 111] on li "共筆" at bounding box center [615, 97] width 82 height 41
click at [455, 118] on li "演講" at bounding box center [451, 97] width 82 height 41
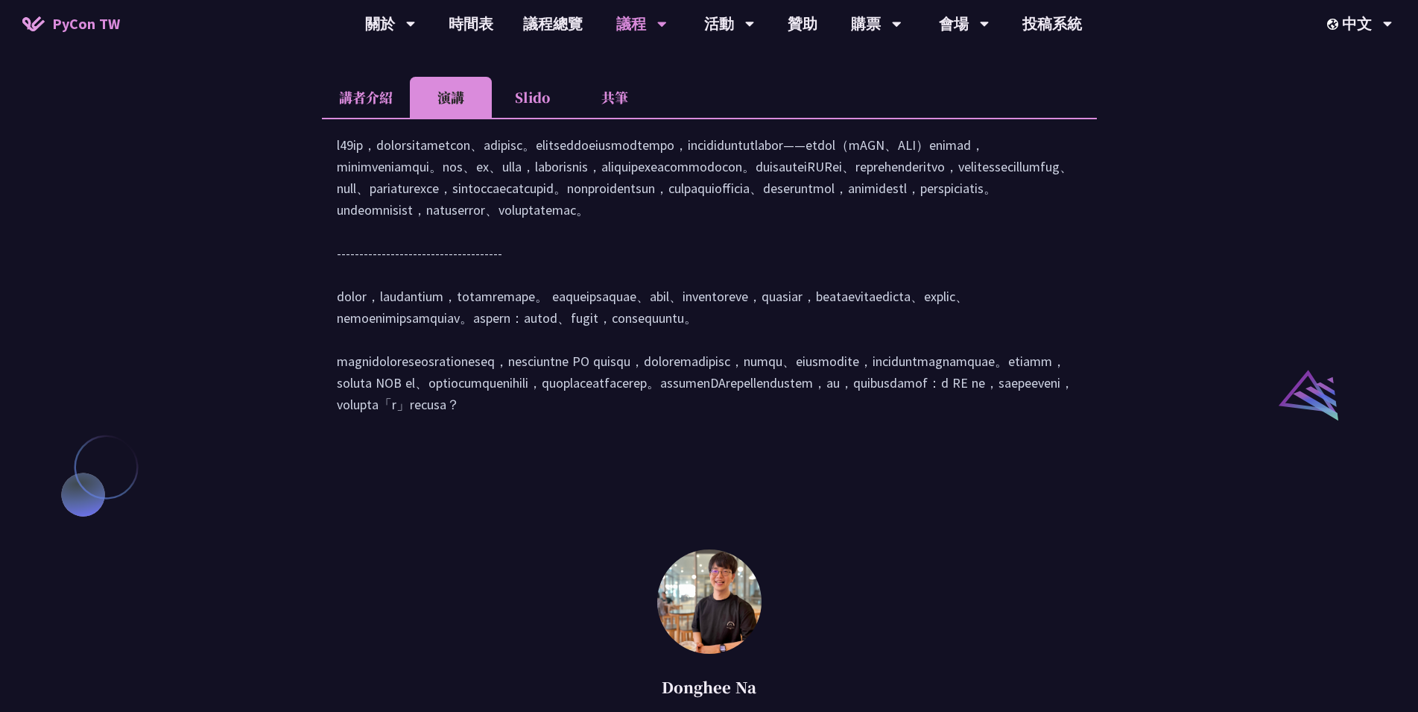
scroll to position [1083, 0]
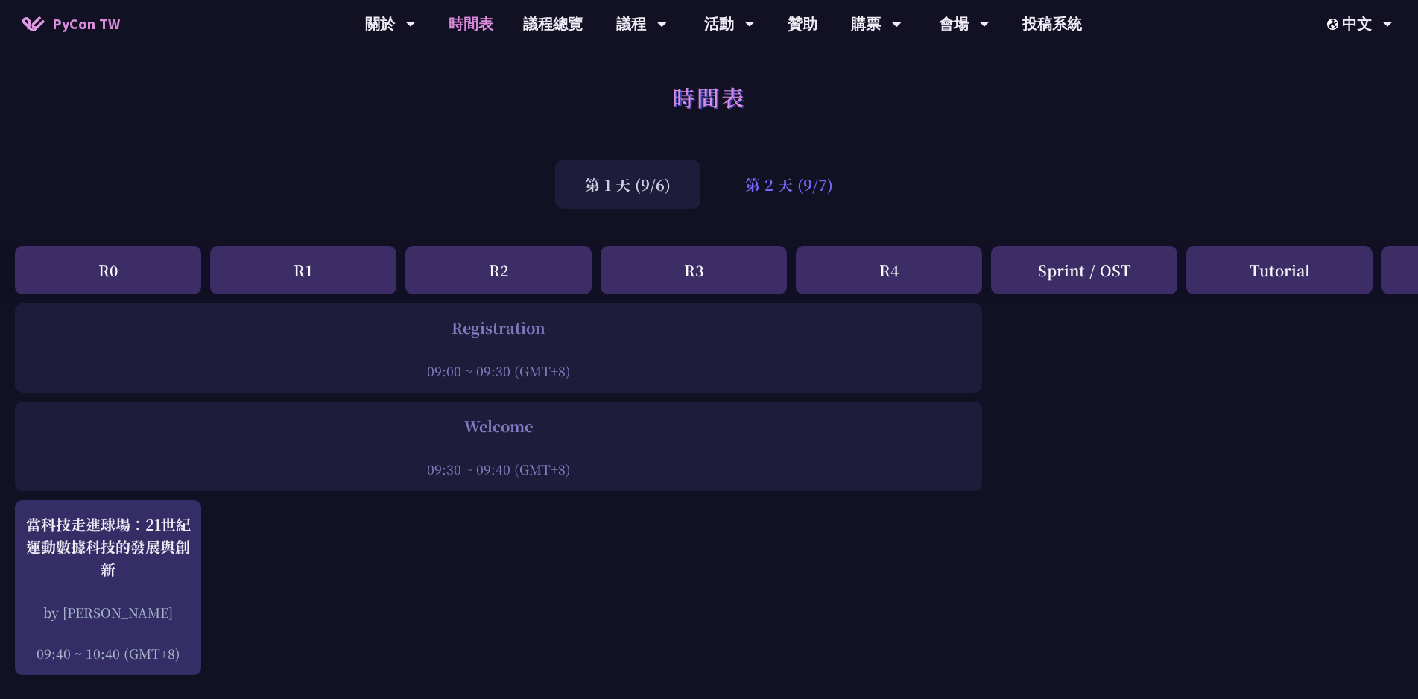
click at [825, 189] on div "第 2 天 (9/7)" at bounding box center [789, 184] width 148 height 48
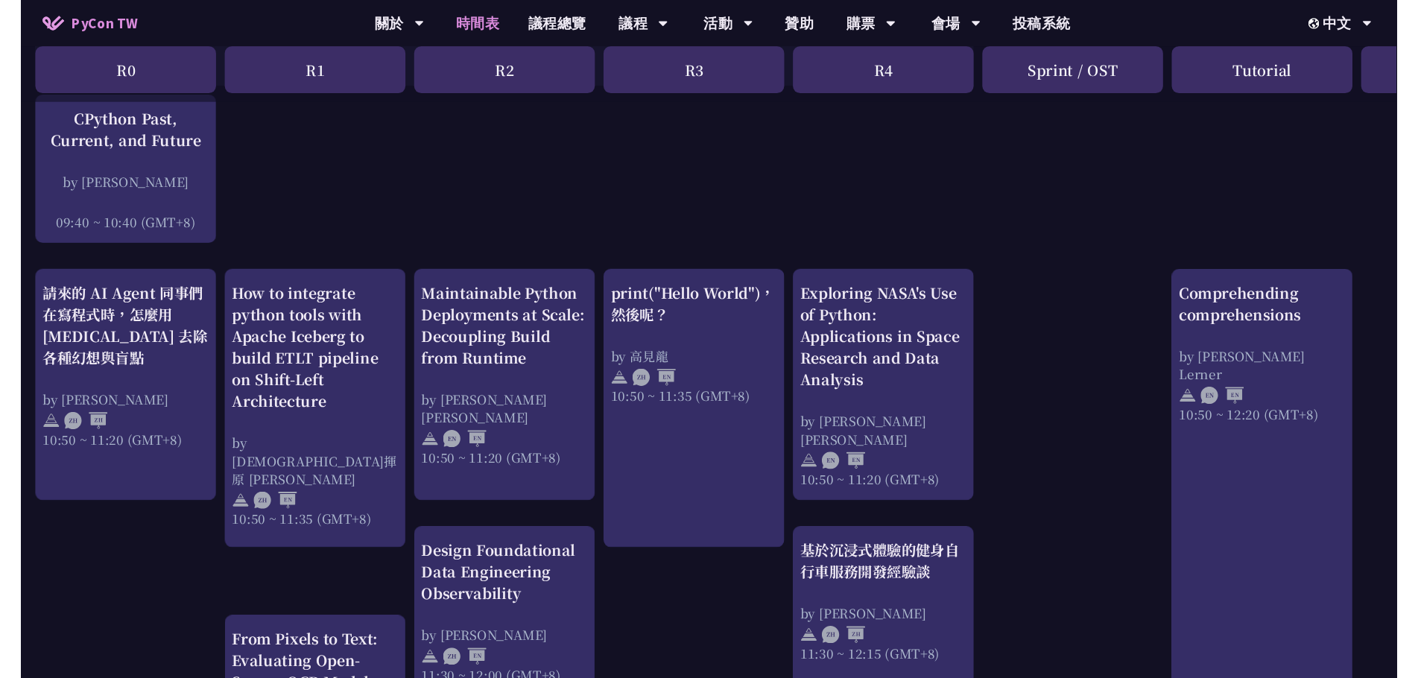
scroll to position [563, 0]
